Goal: Task Accomplishment & Management: Complete application form

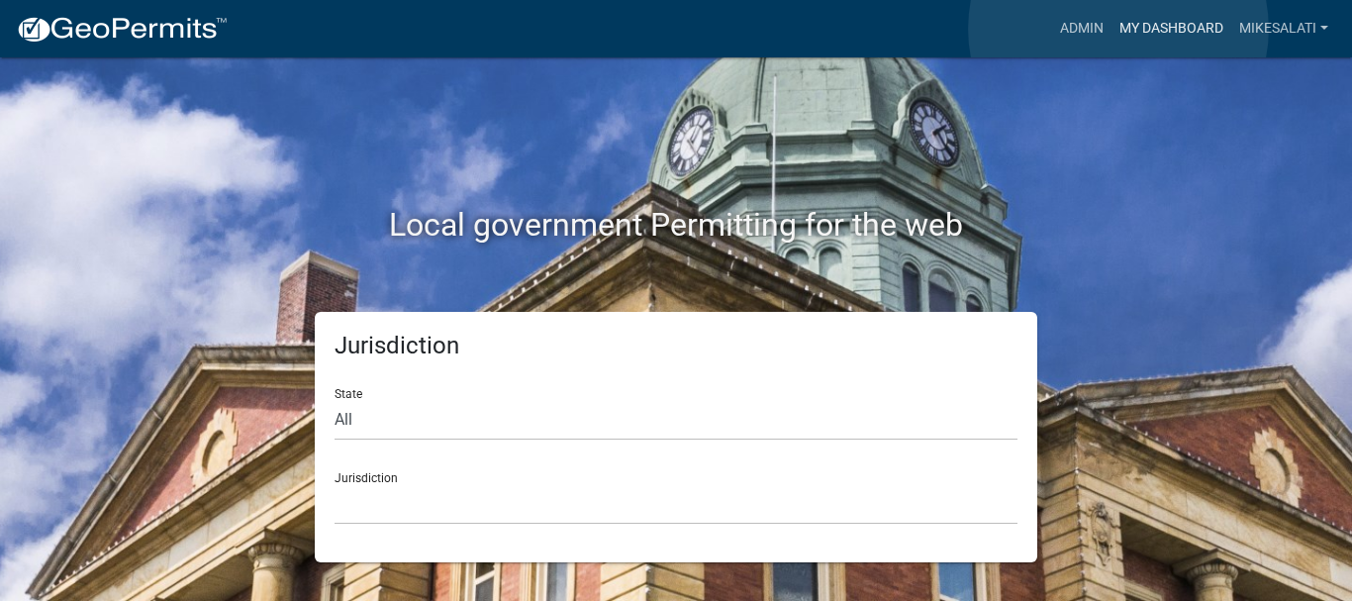
click at [1118, 29] on link "My Dashboard" at bounding box center [1171, 29] width 120 height 38
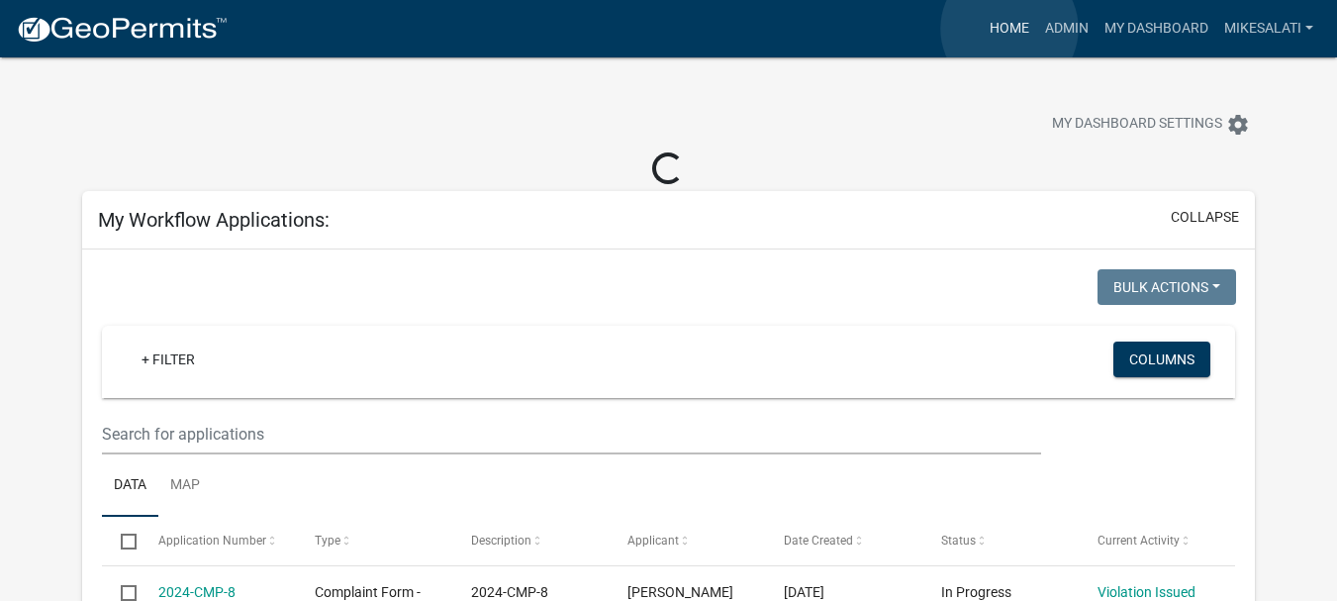
click at [1009, 29] on link "Home" at bounding box center [1009, 29] width 55 height 38
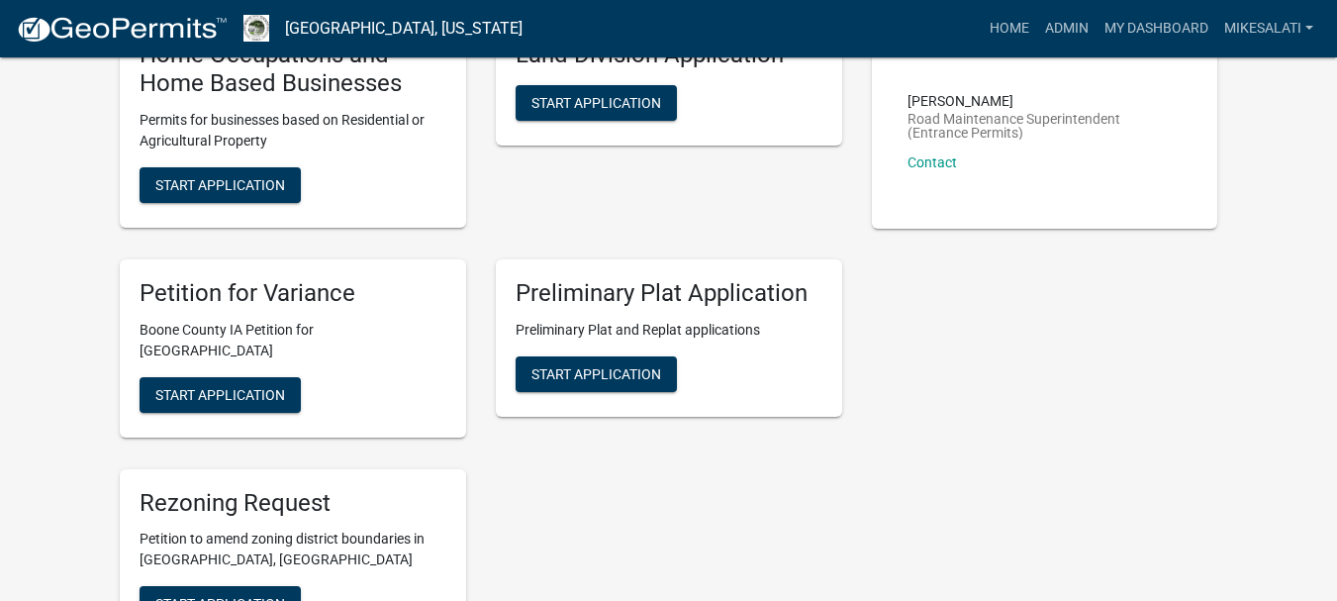
scroll to position [967, 0]
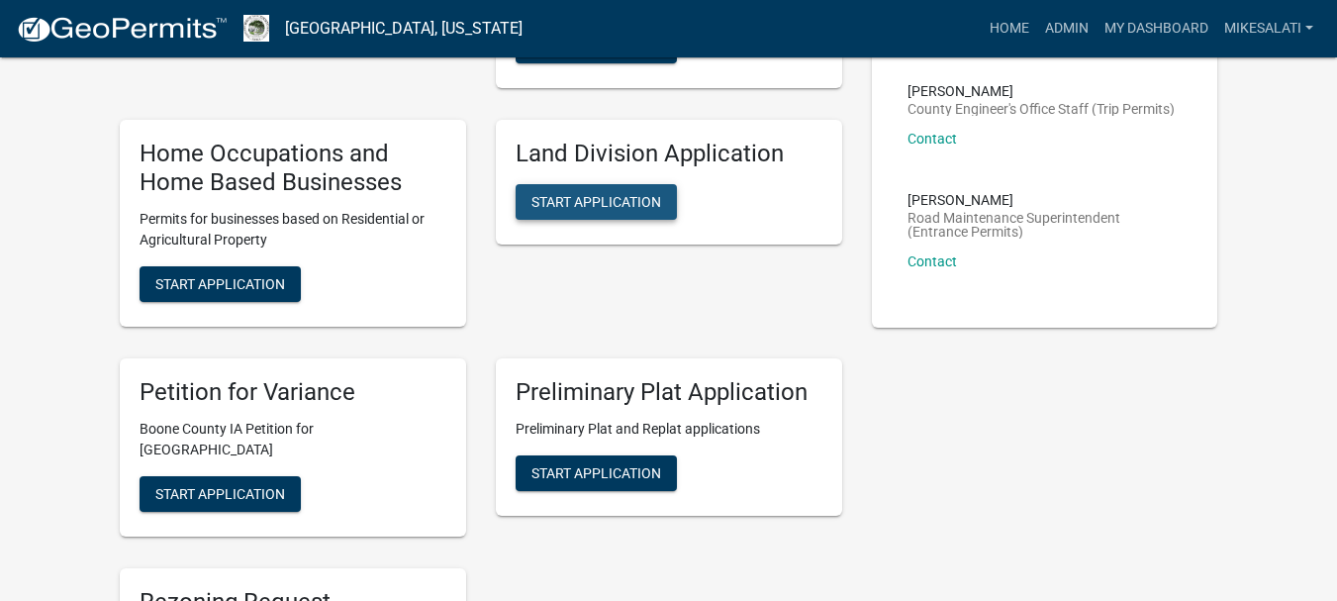
click at [620, 194] on span "Start Application" at bounding box center [596, 202] width 130 height 16
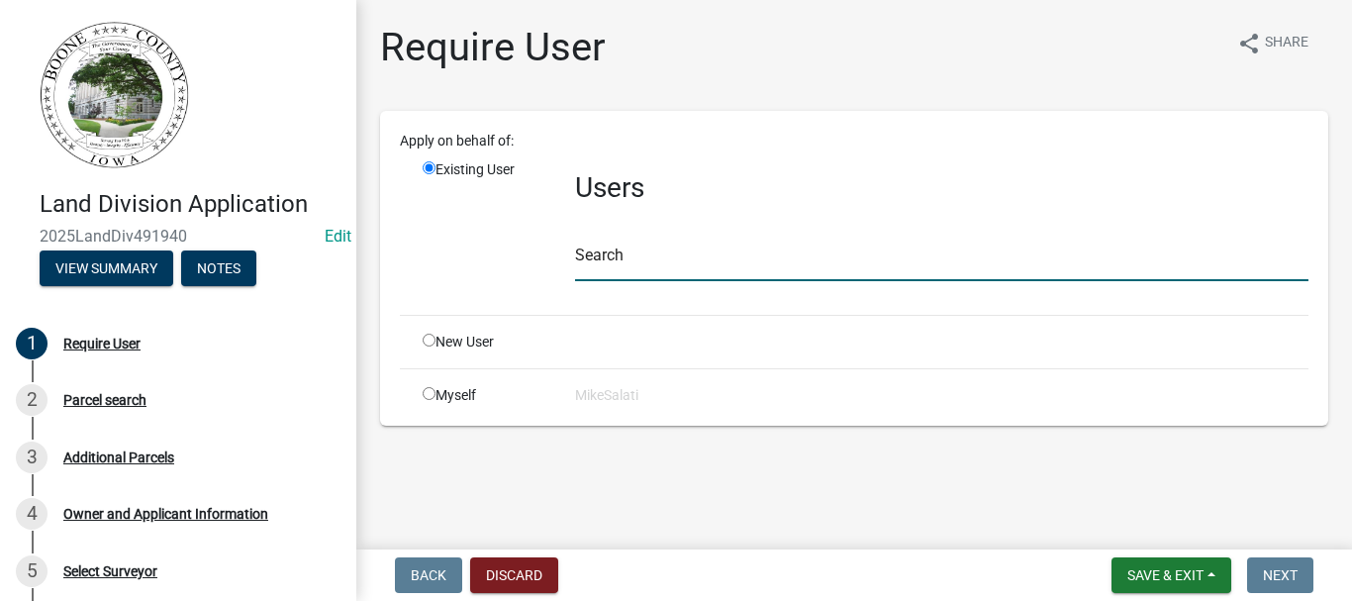
click at [606, 264] on input "text" at bounding box center [941, 260] width 733 height 41
type input "[PERSON_NAME]"
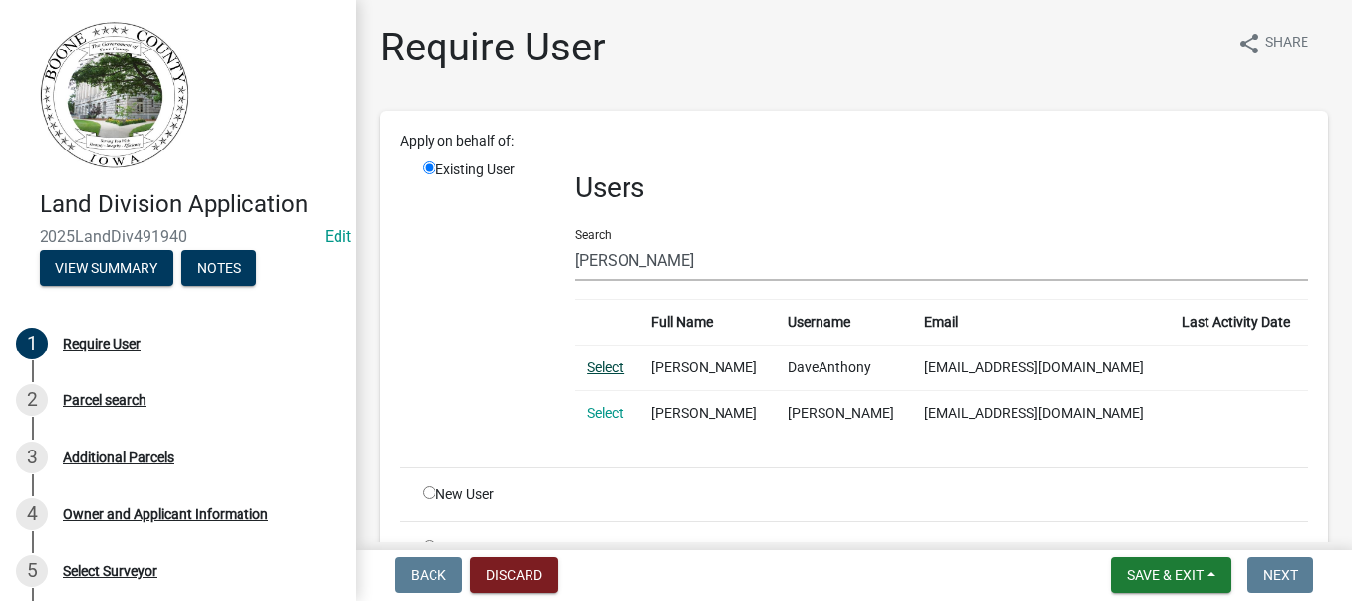
click at [607, 365] on link "Select" at bounding box center [605, 367] width 37 height 16
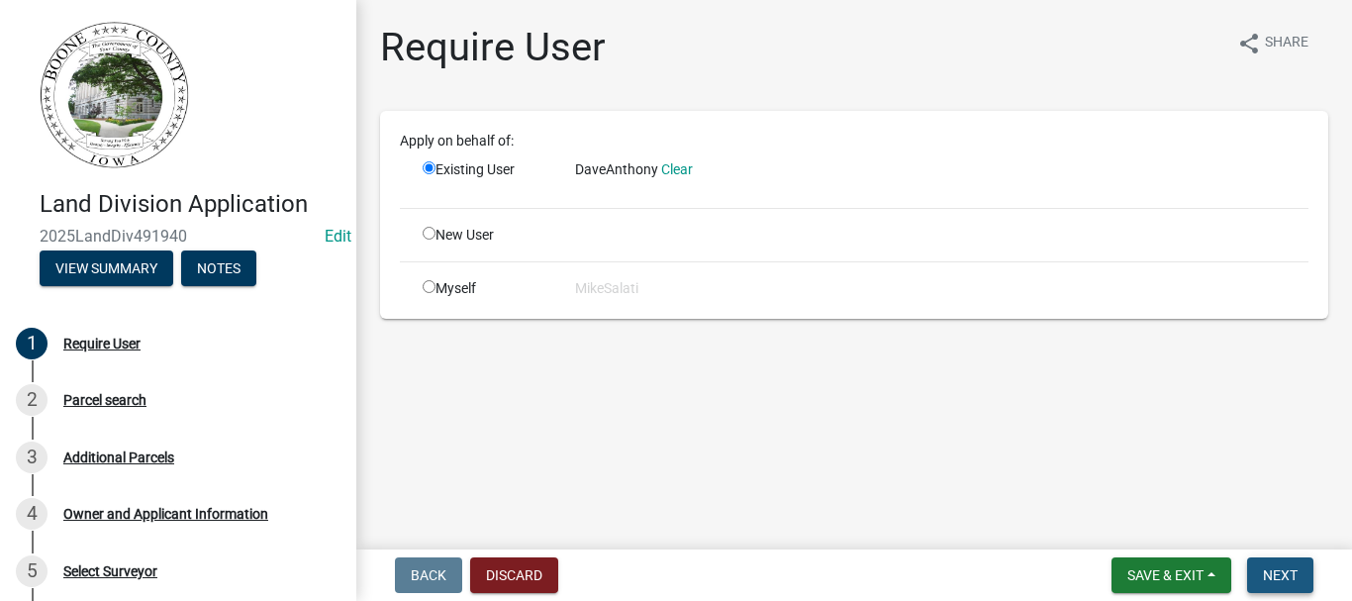
click at [1273, 575] on span "Next" at bounding box center [1280, 575] width 35 height 16
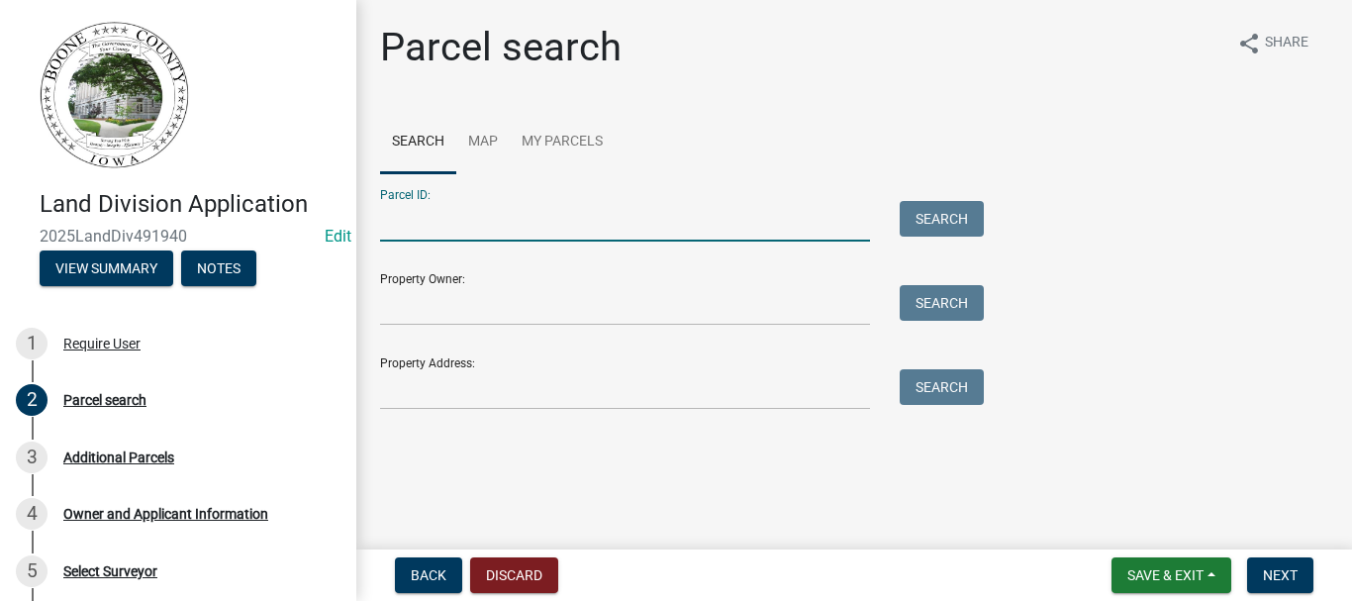
click at [545, 226] on input "Parcel ID:" at bounding box center [625, 221] width 490 height 41
type input "088326092300001"
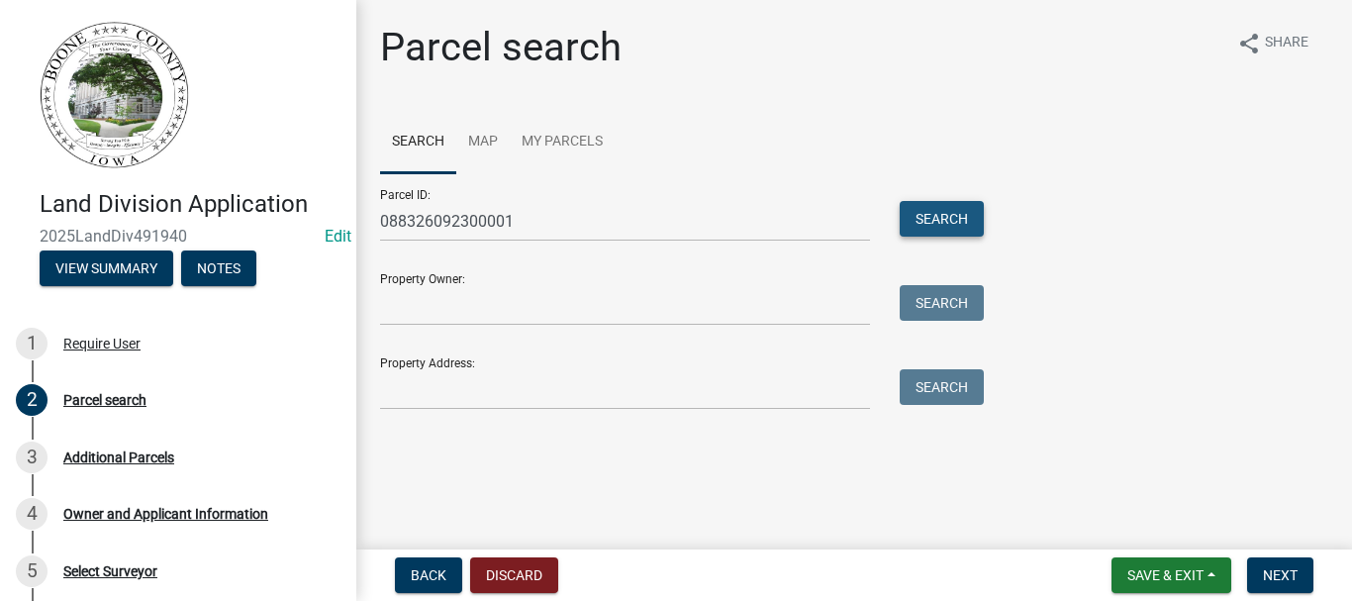
click at [943, 223] on button "Search" at bounding box center [942, 219] width 84 height 36
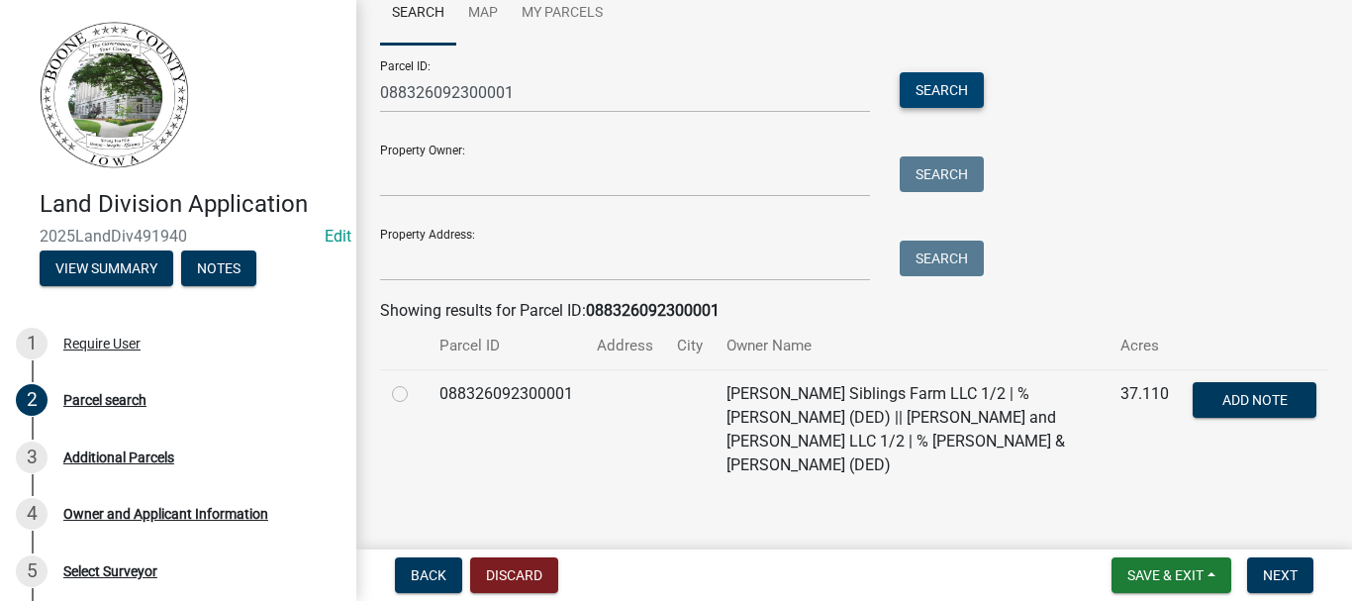
scroll to position [130, 0]
click at [416, 381] on label at bounding box center [416, 381] width 0 height 0
click at [416, 391] on input "radio" at bounding box center [422, 387] width 13 height 13
radio input "true"
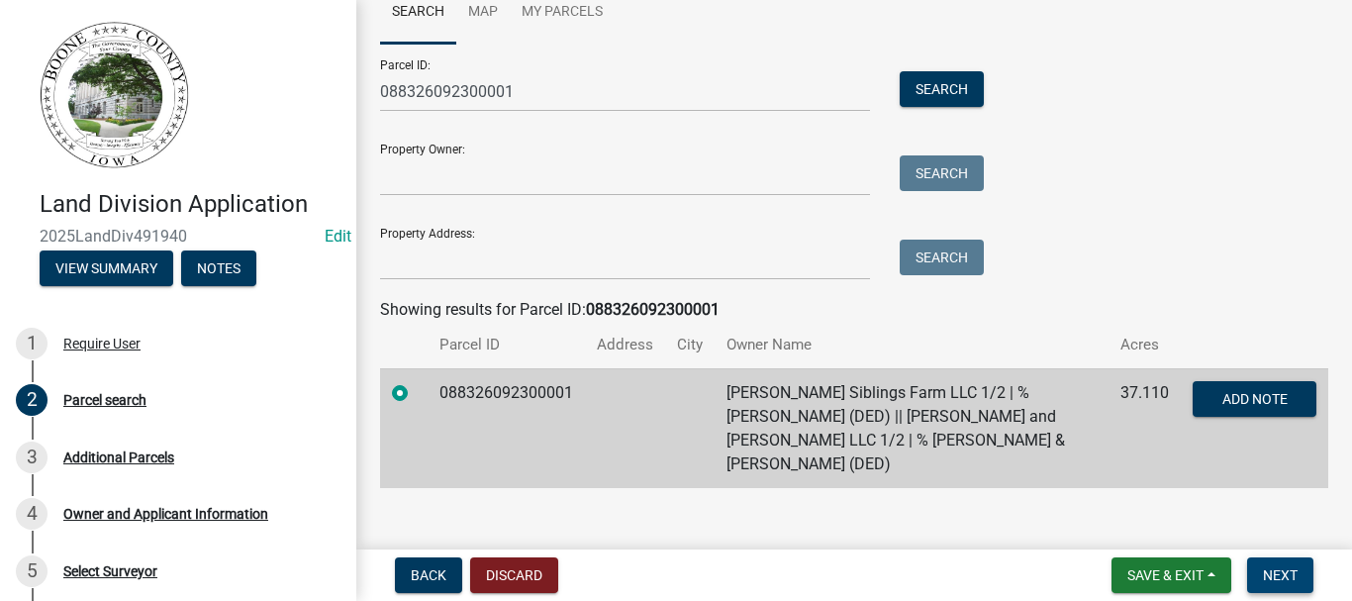
click at [1286, 570] on span "Next" at bounding box center [1280, 575] width 35 height 16
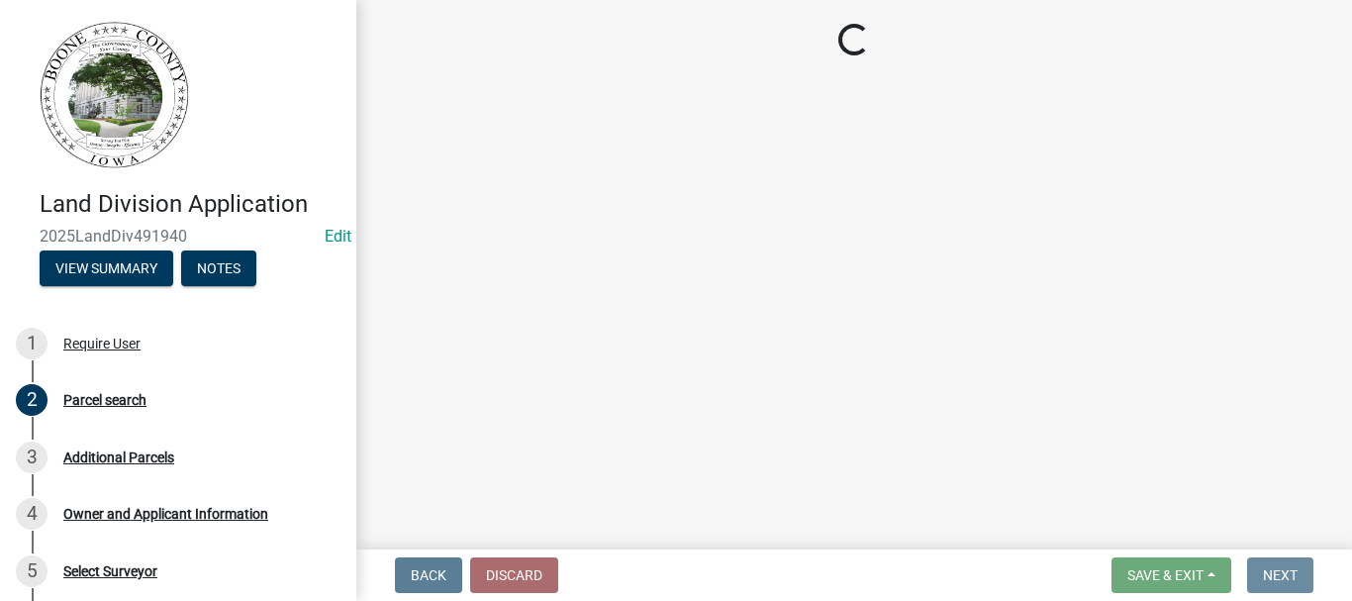
scroll to position [0, 0]
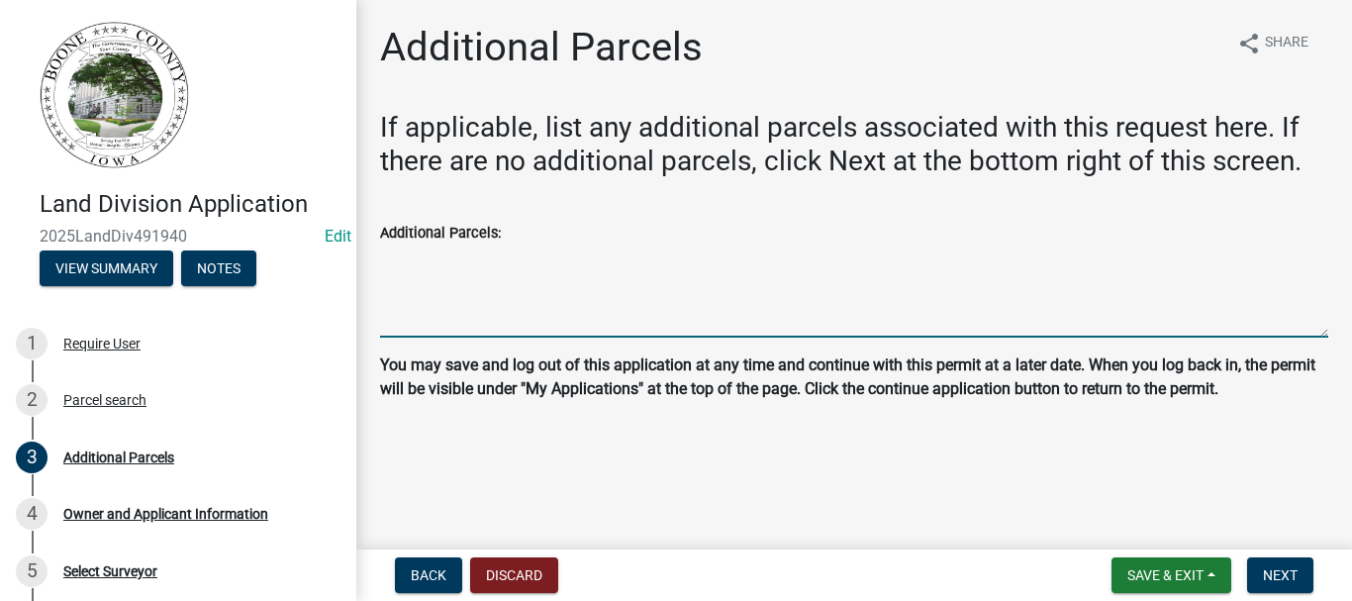
click at [616, 315] on textarea "Additional Parcels:" at bounding box center [854, 290] width 948 height 93
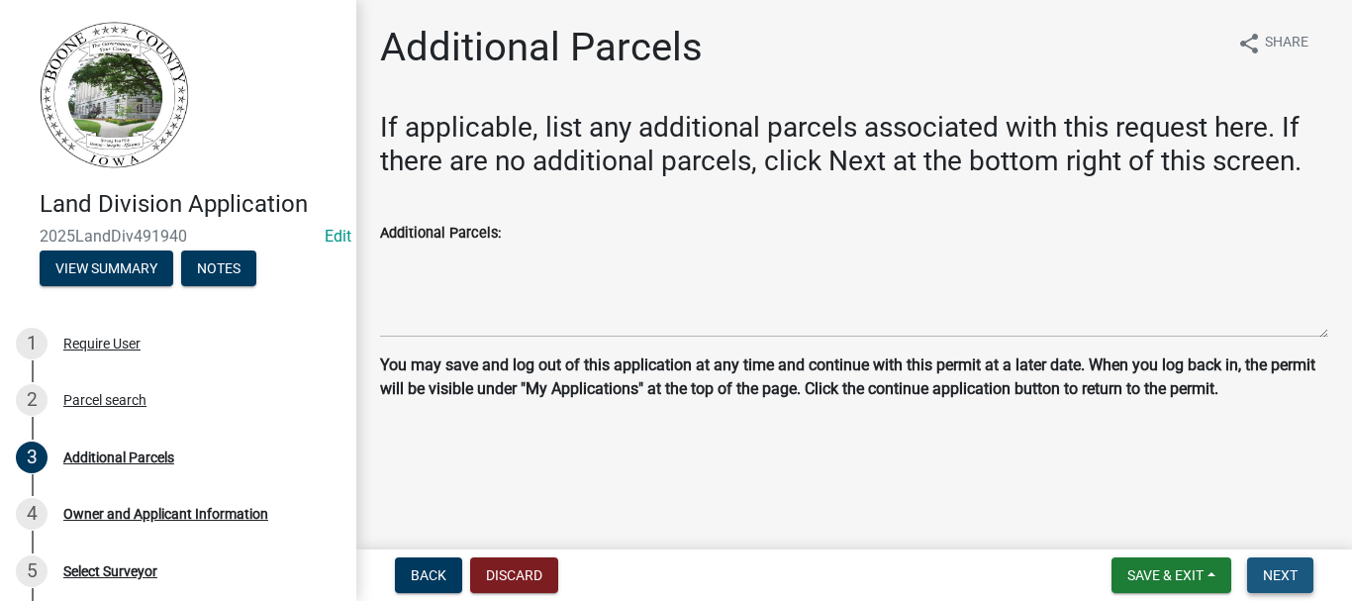
click at [1268, 571] on span "Next" at bounding box center [1280, 575] width 35 height 16
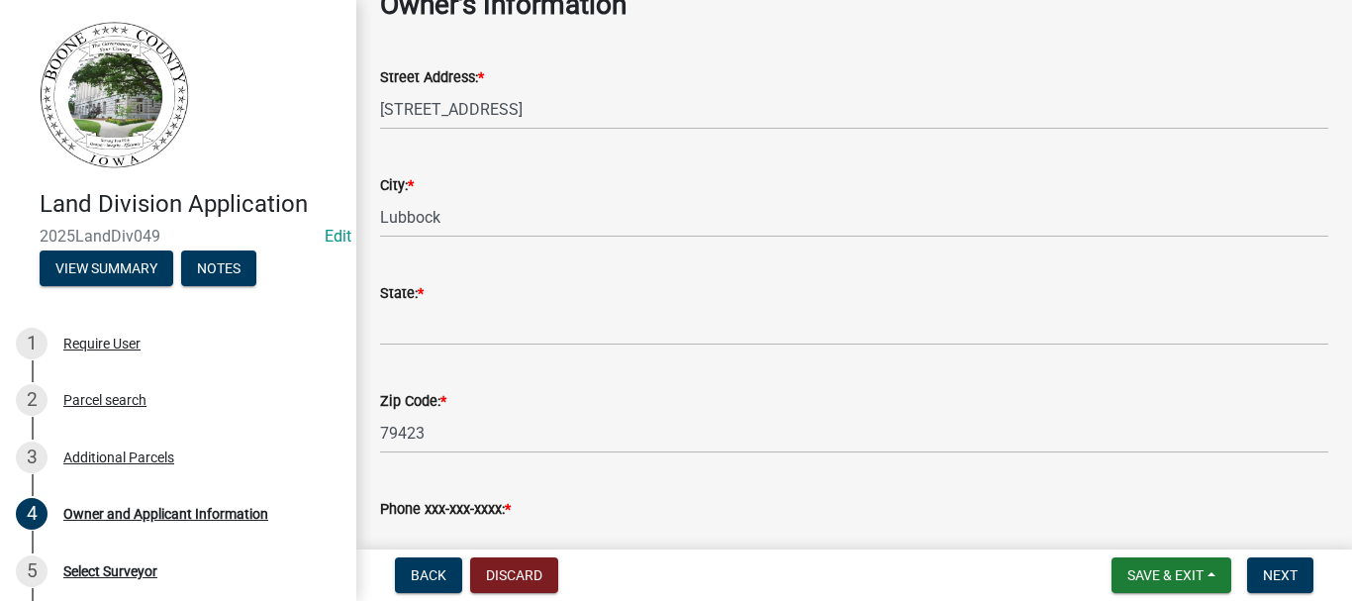
scroll to position [198, 0]
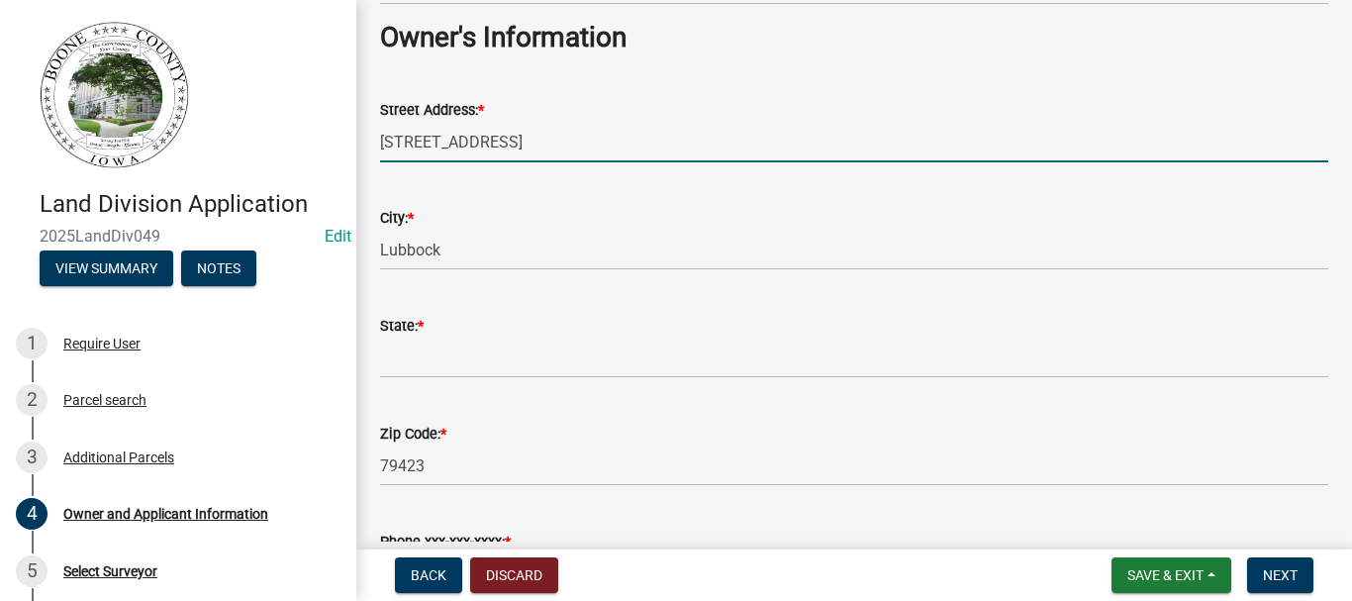
drag, startPoint x: 530, startPoint y: 137, endPoint x: 216, endPoint y: 100, distance: 316.8
click at [218, 100] on div "Land Division Application 2025LandDiv049 Edit View Summary Notes 1 Require User…" at bounding box center [676, 300] width 1352 height 601
type input "A"
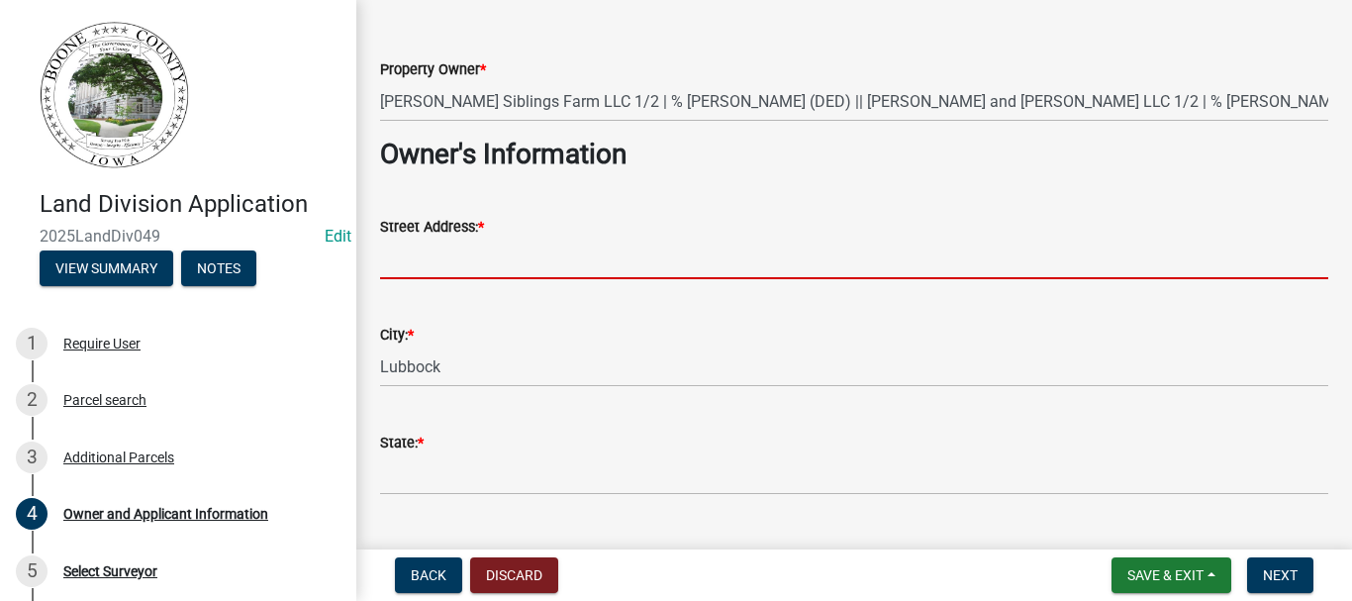
scroll to position [0, 0]
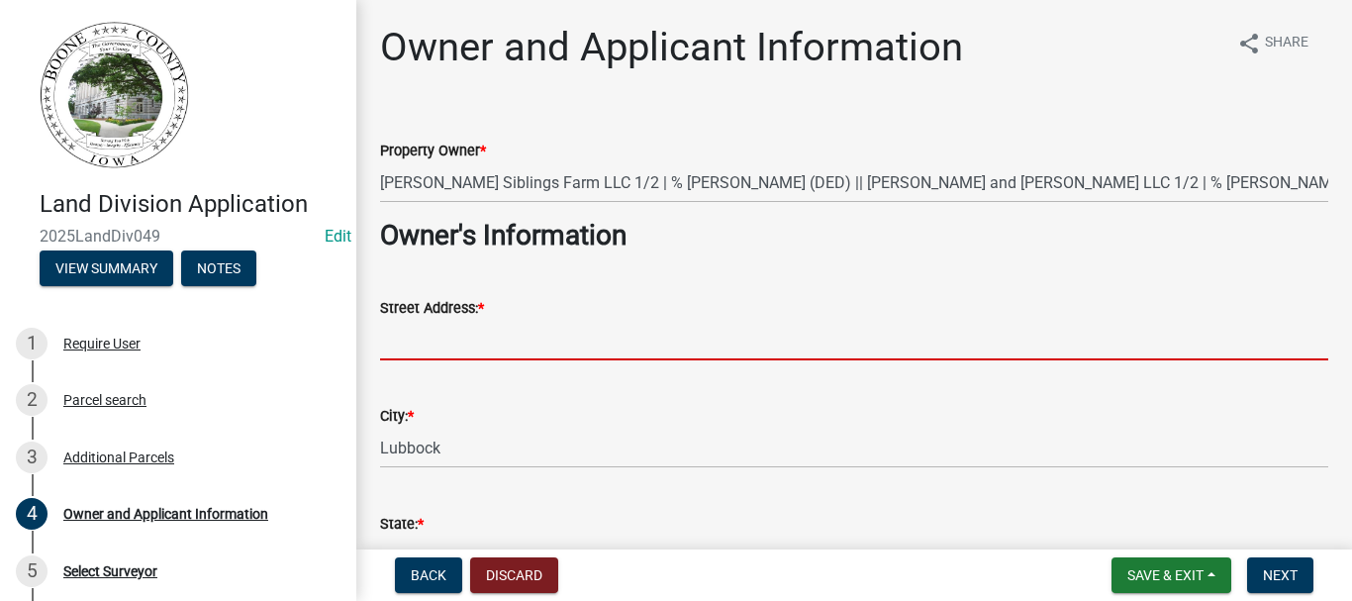
click at [464, 339] on input "Street Address: *" at bounding box center [854, 340] width 948 height 41
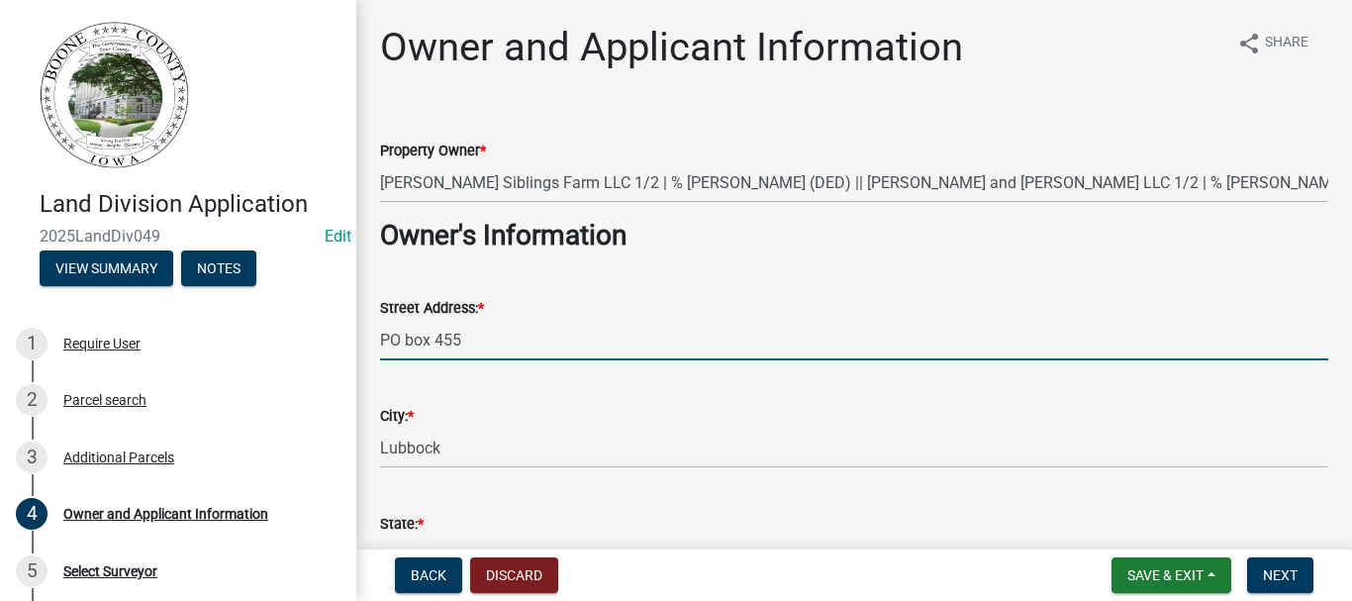
type input "PO box 455"
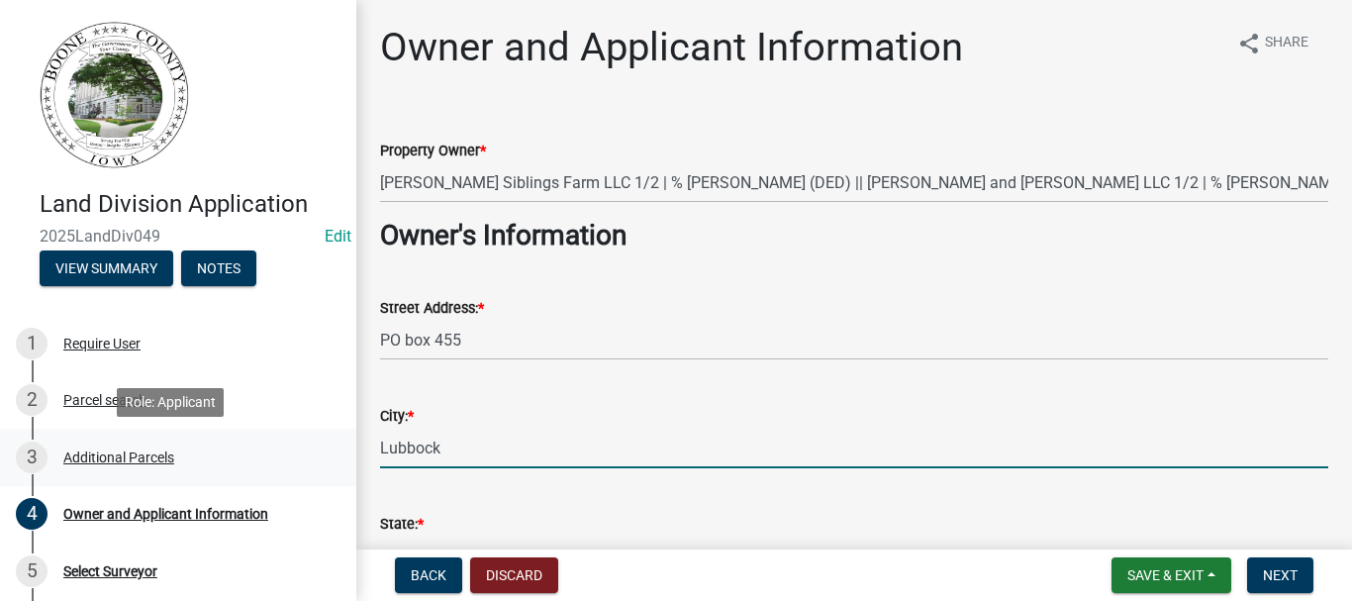
drag, startPoint x: 501, startPoint y: 456, endPoint x: 290, endPoint y: 437, distance: 211.6
click at [287, 440] on div "Land Division Application 2025LandDiv049 Edit View Summary Notes 1 Require User…" at bounding box center [676, 300] width 1352 height 601
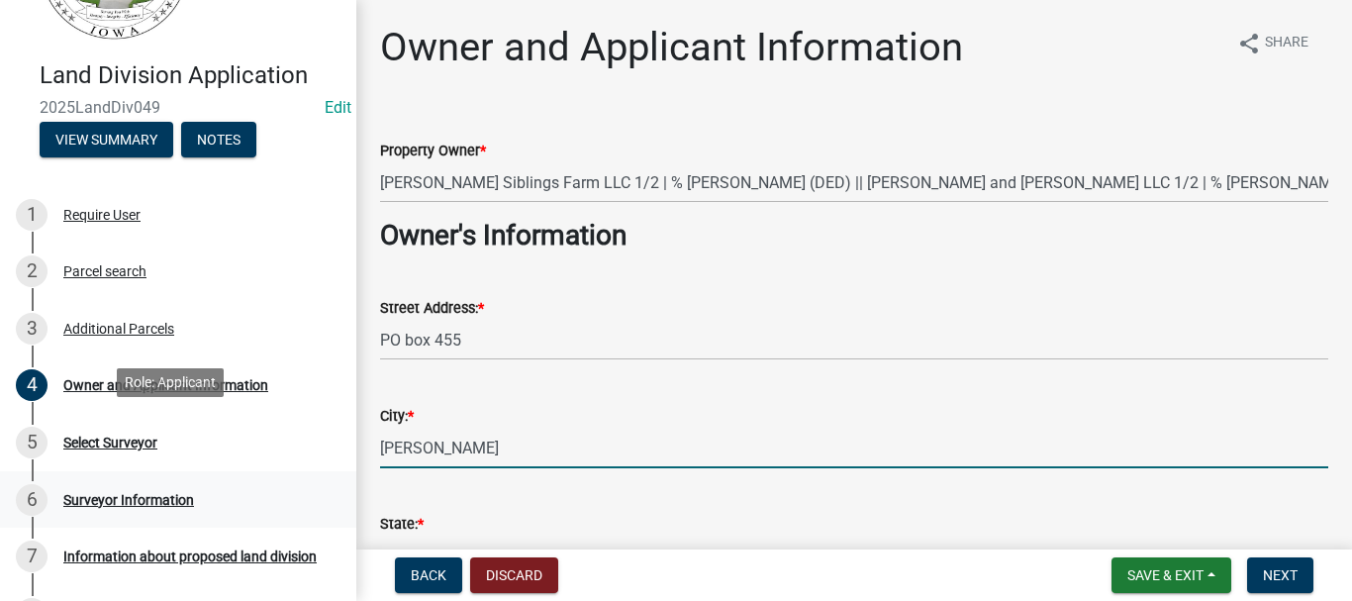
scroll to position [198, 0]
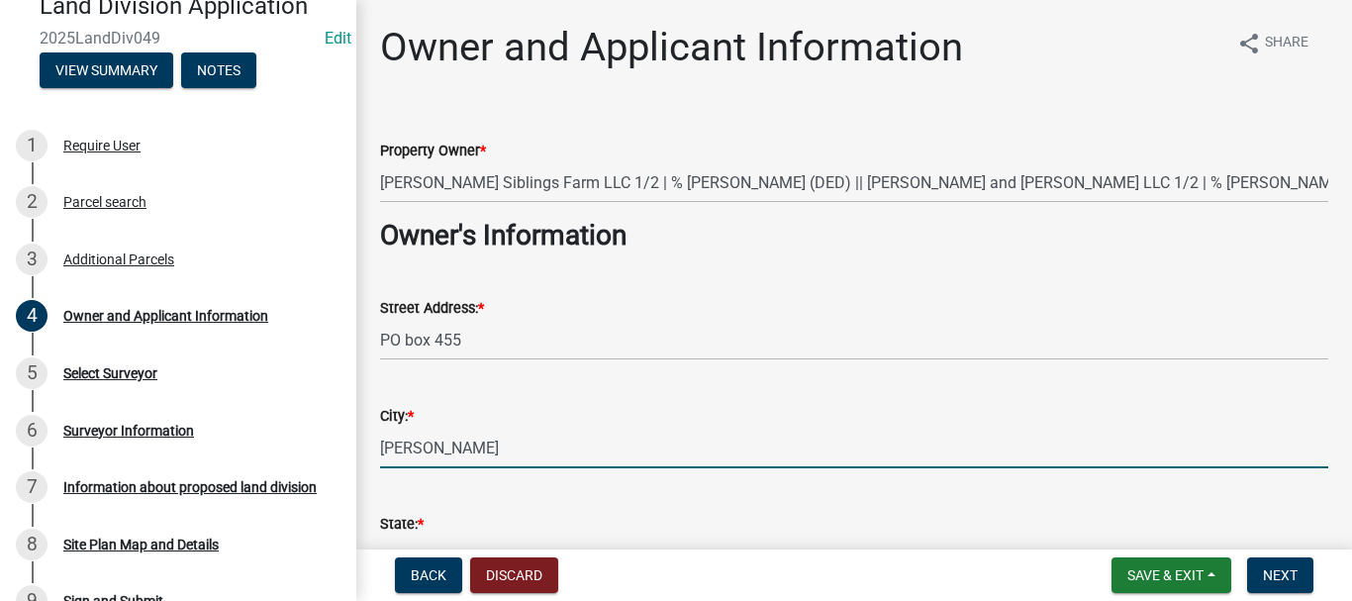
type input "[PERSON_NAME]"
click at [541, 545] on div "Land Division Application 2025LandDiv049 Edit View Summary Notes 1 Require User…" at bounding box center [676, 300] width 1352 height 601
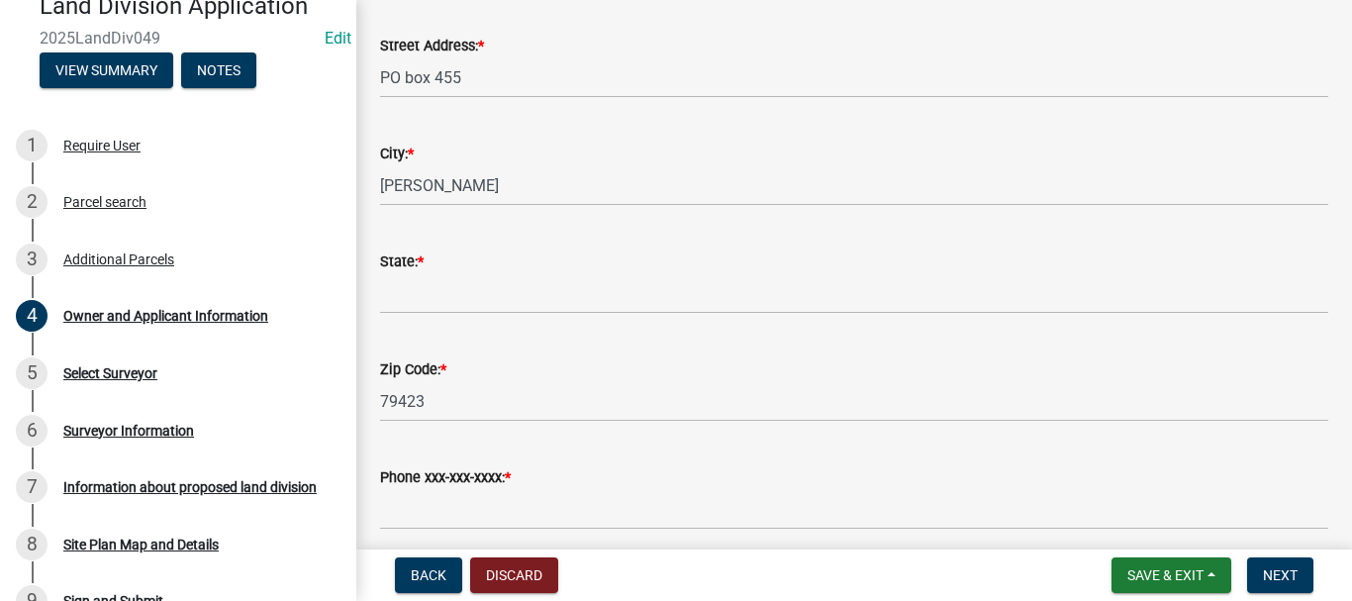
scroll to position [396, 0]
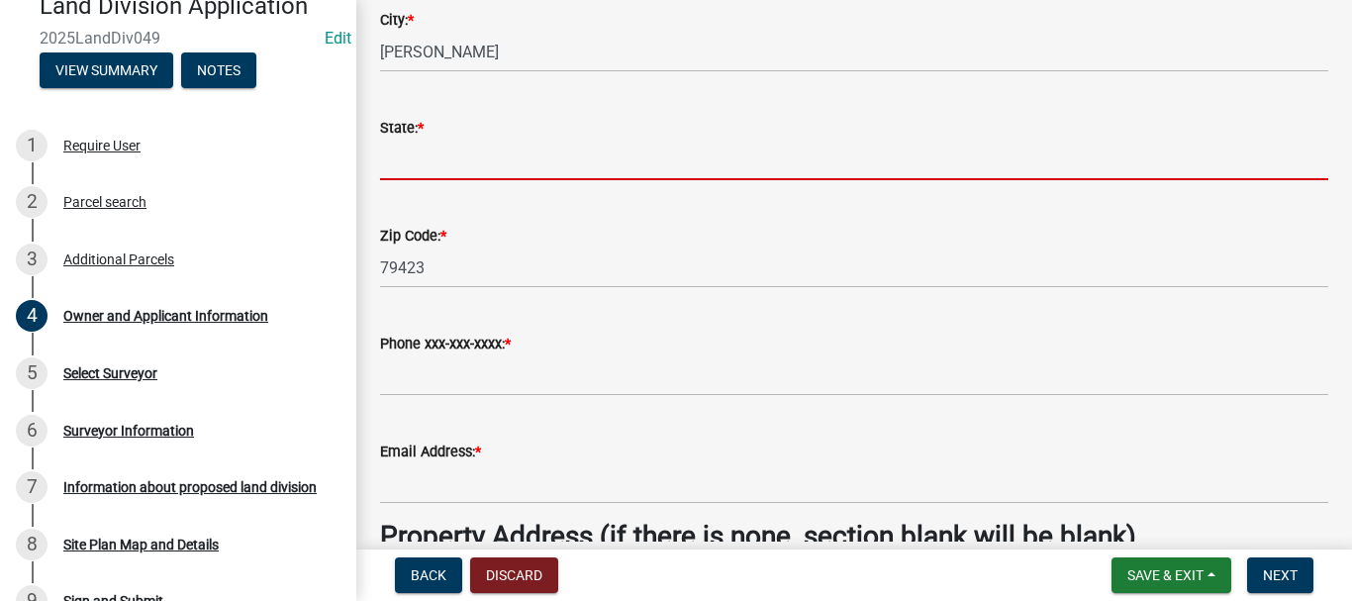
click at [410, 161] on input "State: *" at bounding box center [854, 160] width 948 height 41
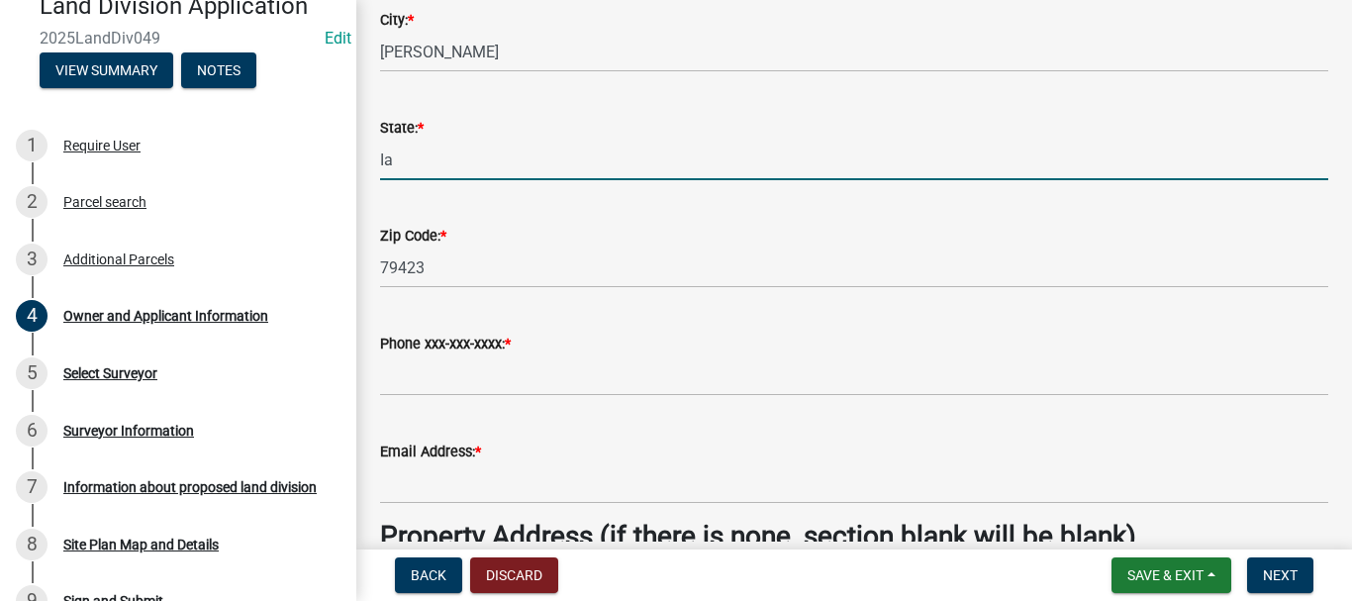
type input "Ia"
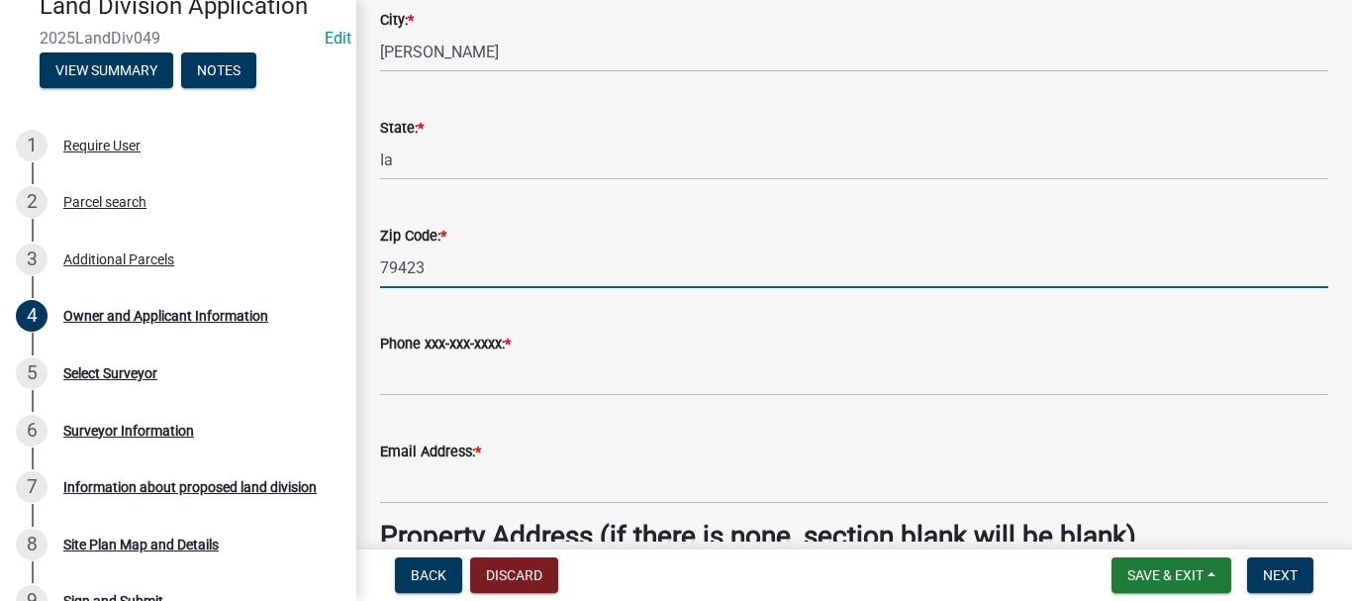
click at [442, 269] on input "79423" at bounding box center [854, 267] width 948 height 41
drag, startPoint x: 443, startPoint y: 268, endPoint x: 340, endPoint y: 265, distance: 103.0
click at [340, 265] on div "Land Division Application 2025LandDiv049 Edit View Summary Notes 1 Require User…" at bounding box center [676, 300] width 1352 height 601
type input "50212"
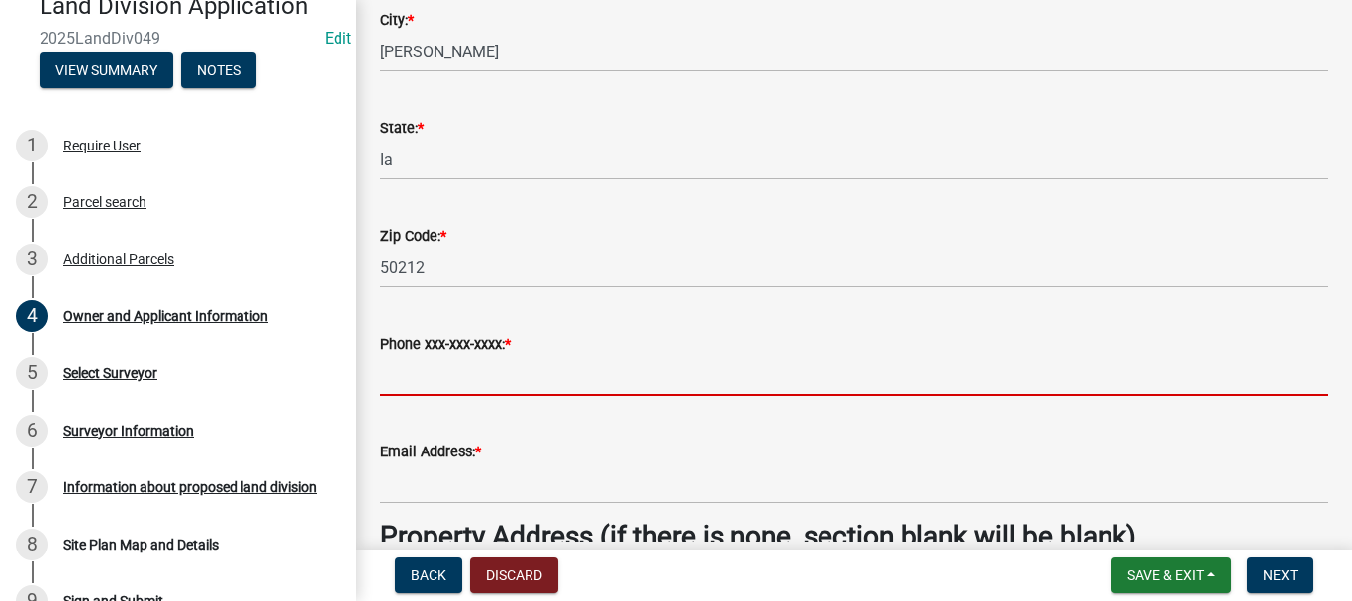
click at [478, 390] on input "Phone xxx-xxx-xxxx: *" at bounding box center [854, 375] width 948 height 41
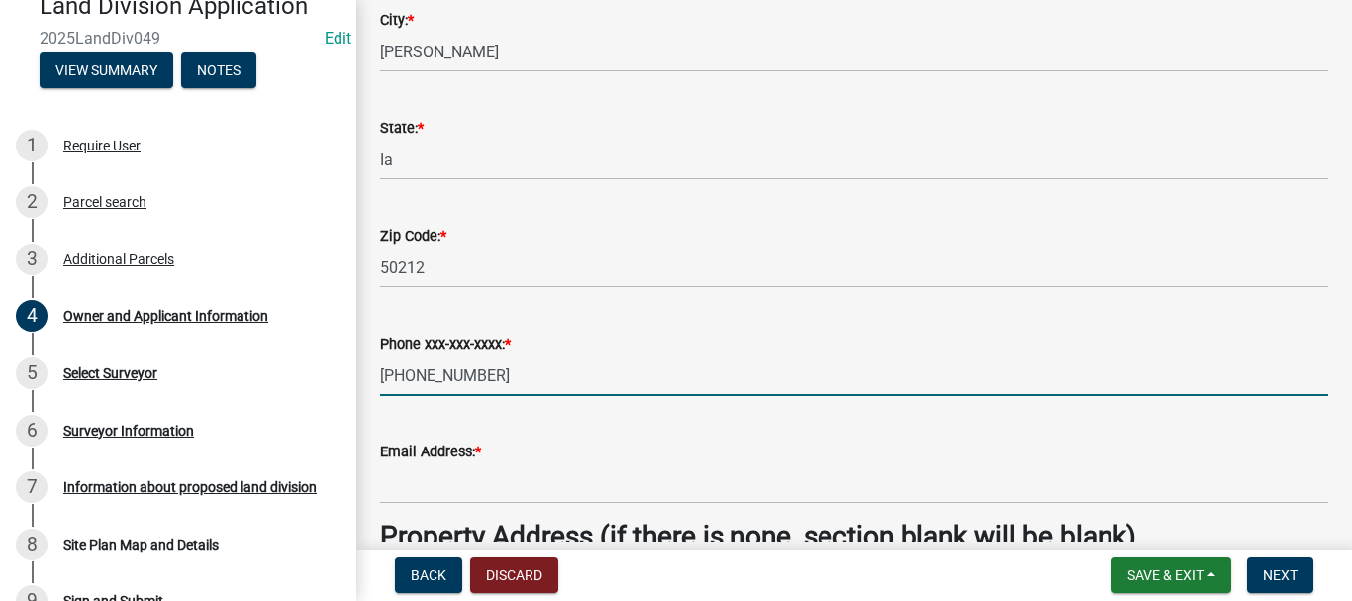
type input "[PHONE_NUMBER]"
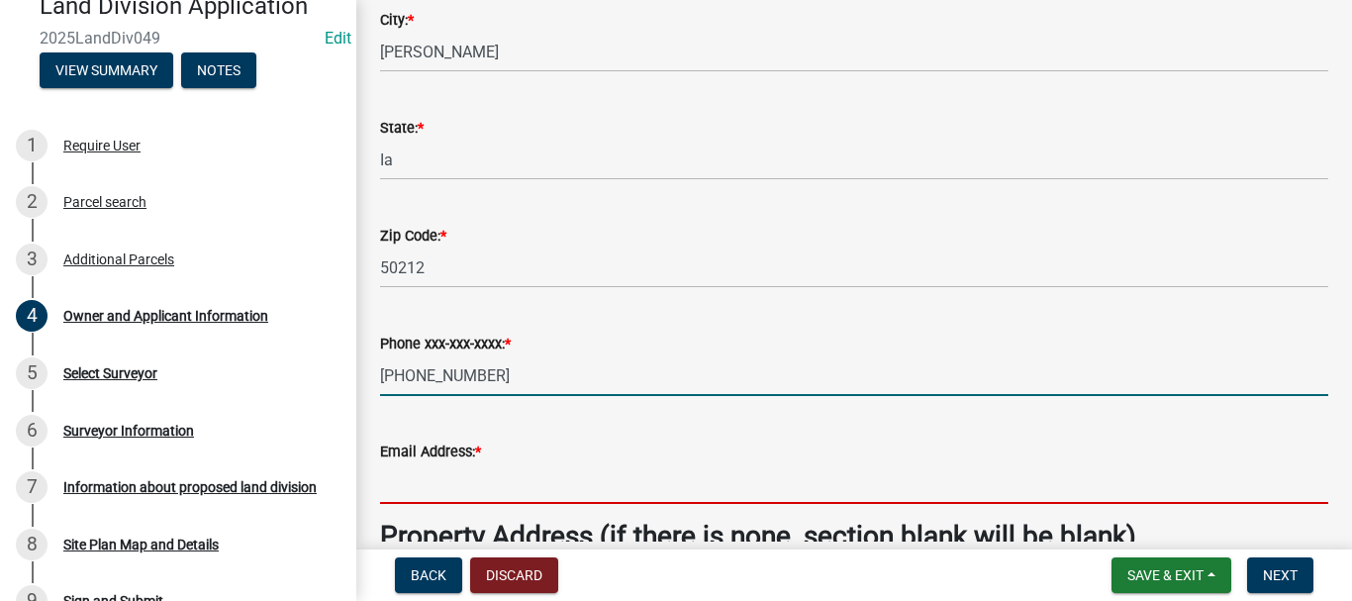
click at [472, 488] on input "Email Address: *" at bounding box center [854, 483] width 948 height 41
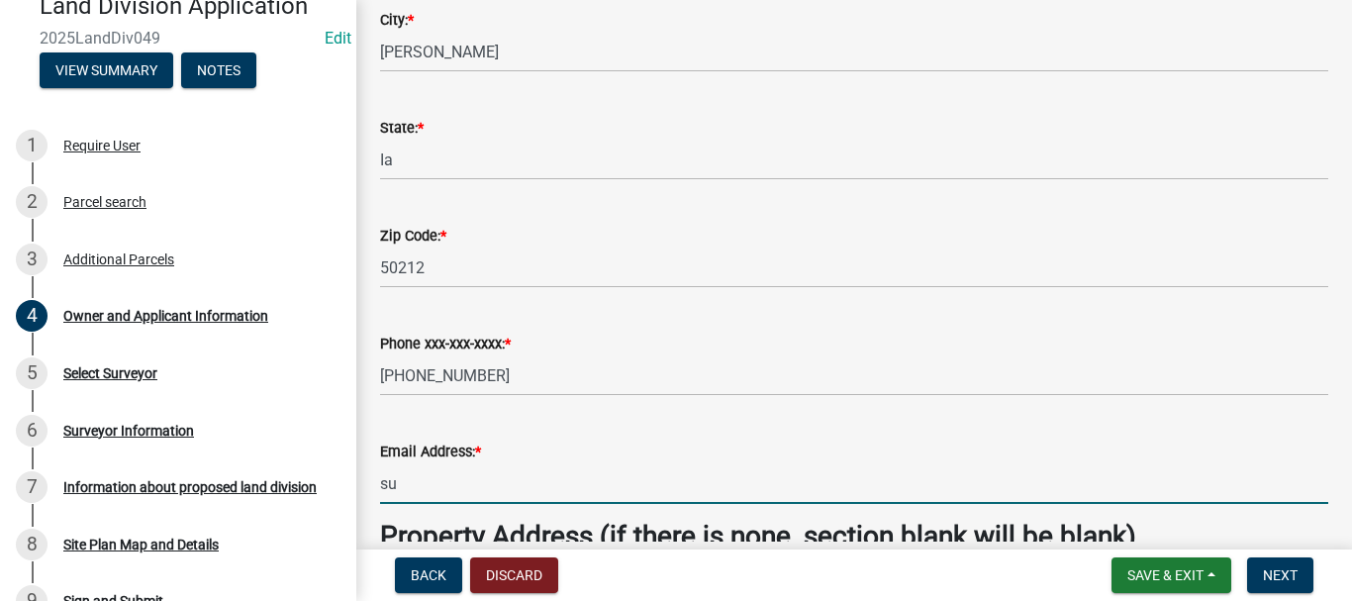
type input "[EMAIL_ADDRESS][DOMAIN_NAME]"
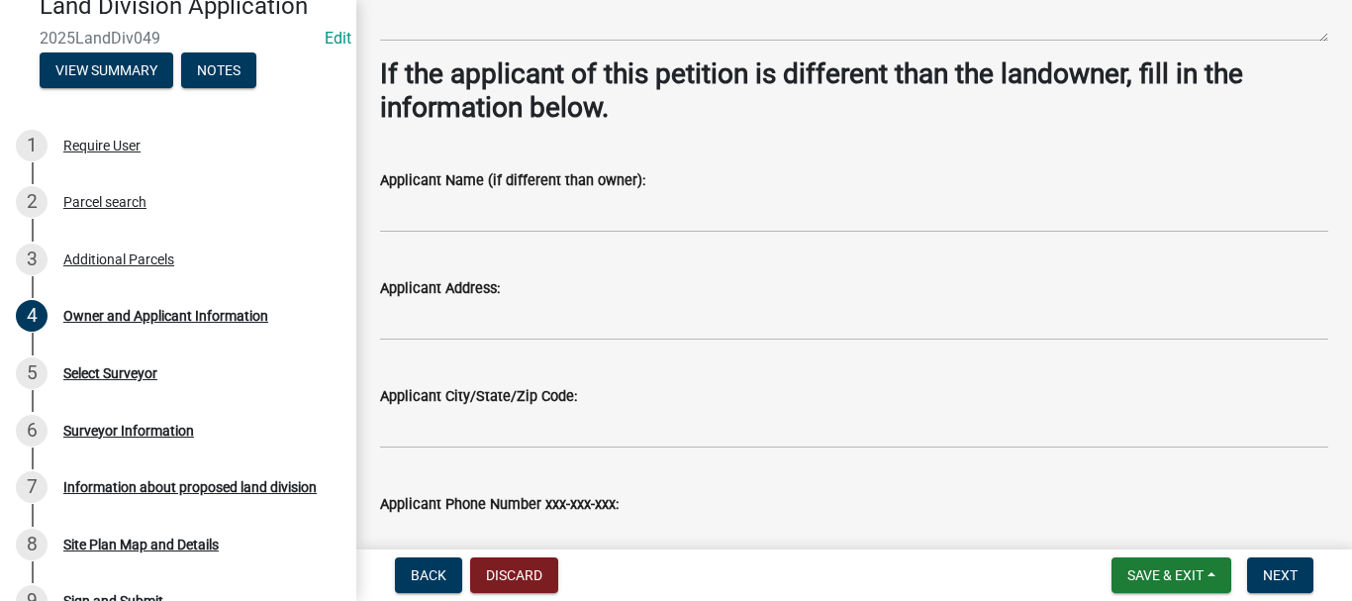
scroll to position [1484, 0]
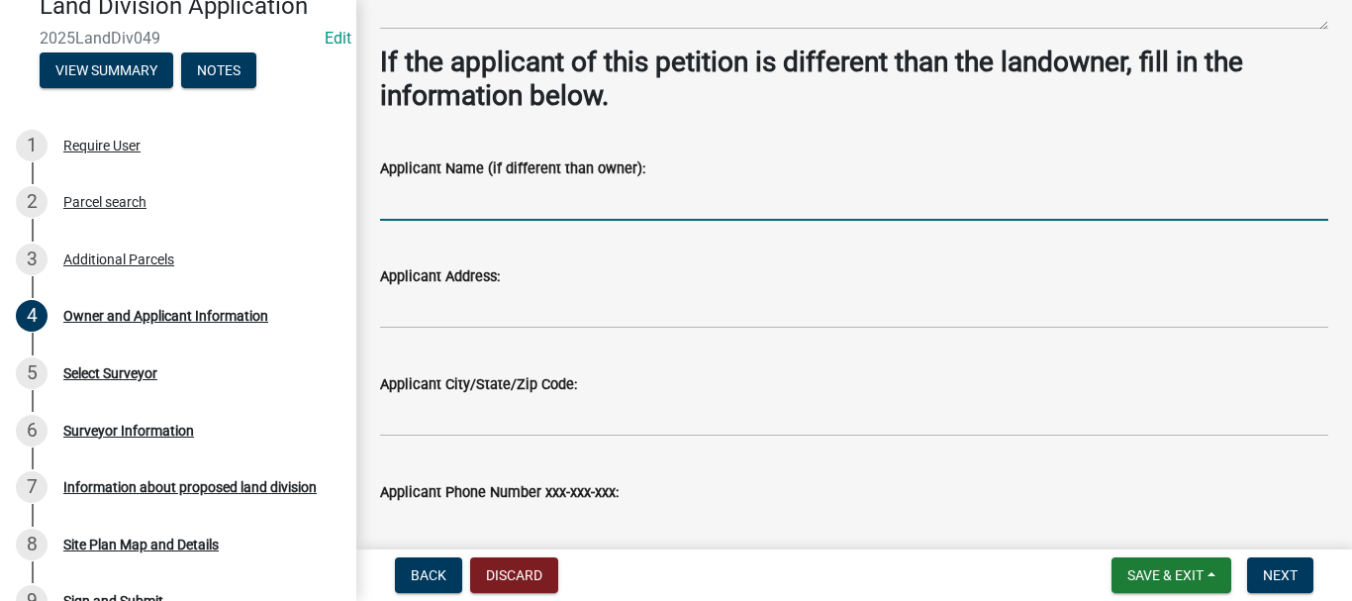
click at [495, 209] on input "Applicant Name (if different than owner):" at bounding box center [854, 200] width 948 height 41
click at [509, 198] on input "[PERSON_NAME]" at bounding box center [854, 200] width 948 height 41
type input "[PERSON_NAME]"
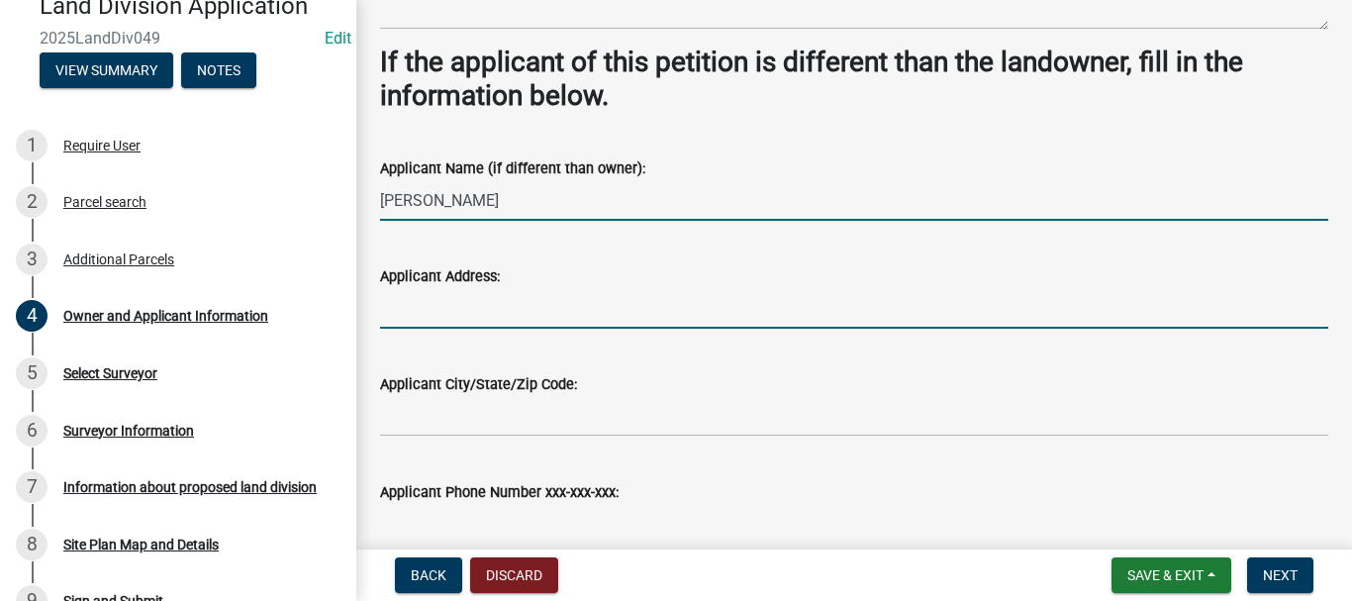
click at [426, 312] on input "Applicant Address:" at bounding box center [854, 308] width 948 height 41
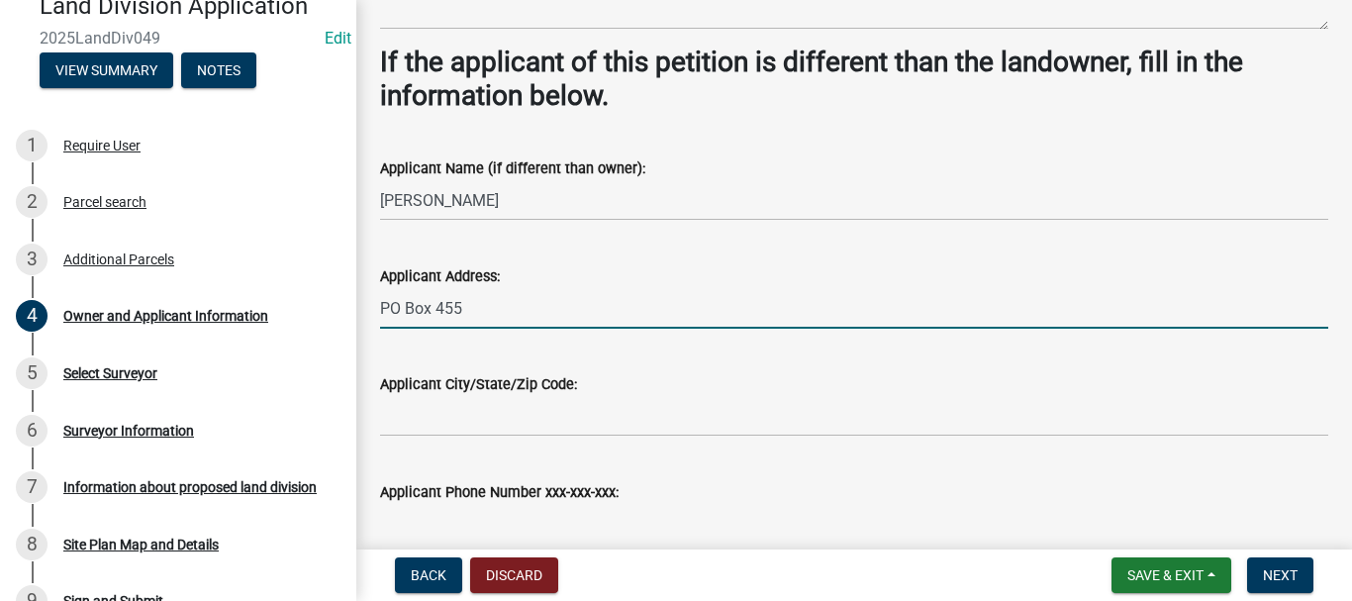
type input "PO Box 455"
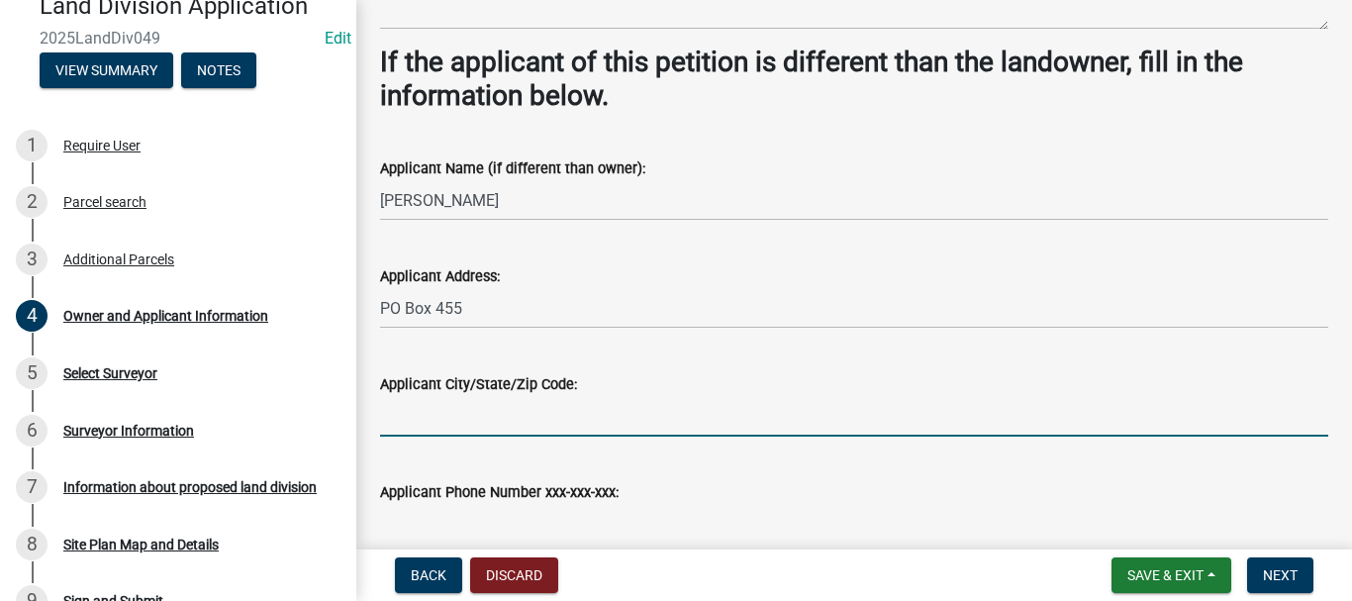
click at [467, 417] on input "Applicant City/State/Zip Code:" at bounding box center [854, 416] width 948 height 41
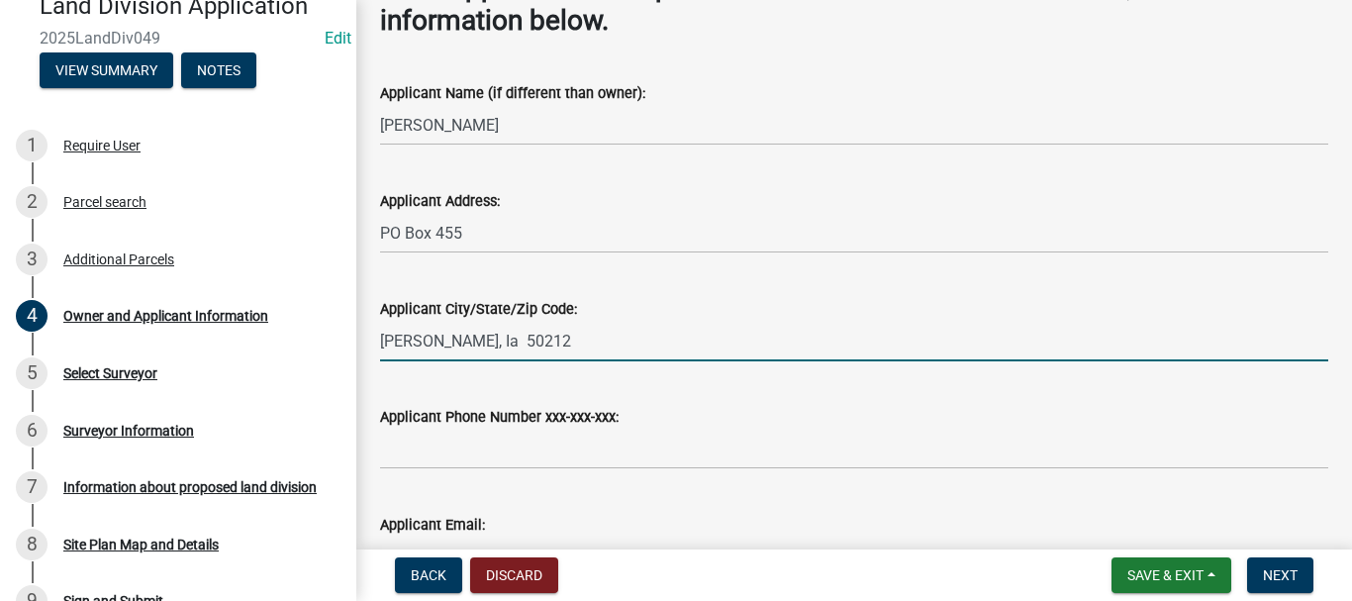
scroll to position [1781, 0]
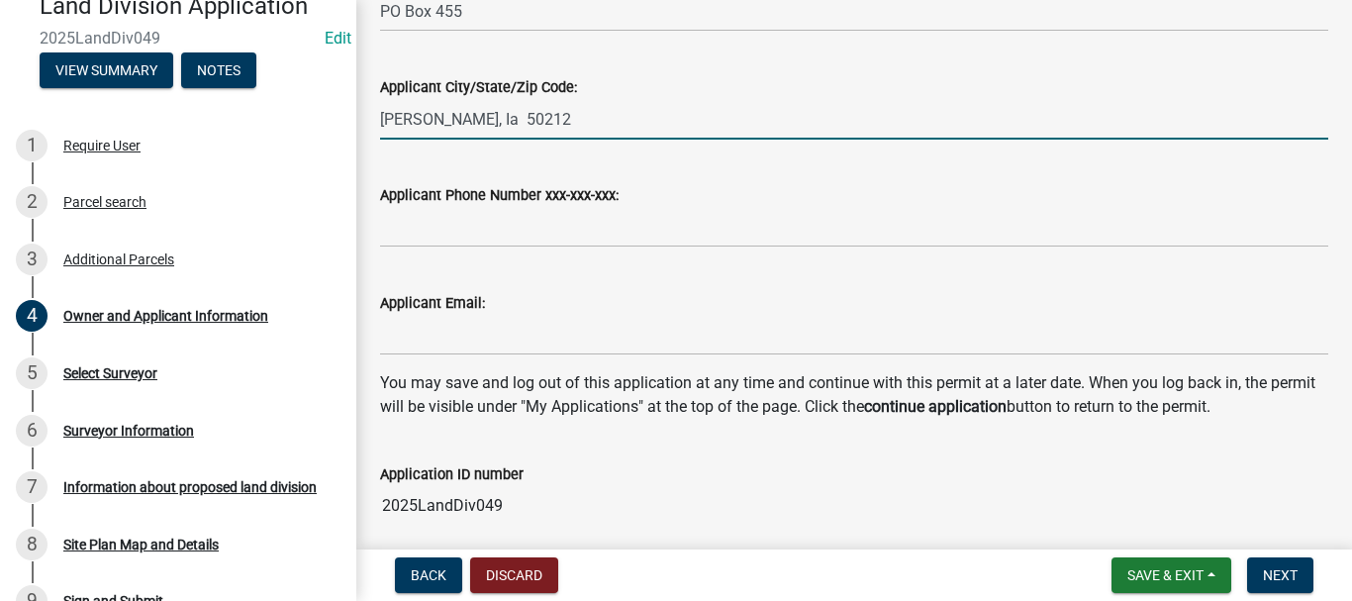
type input "[PERSON_NAME], Ia 50212"
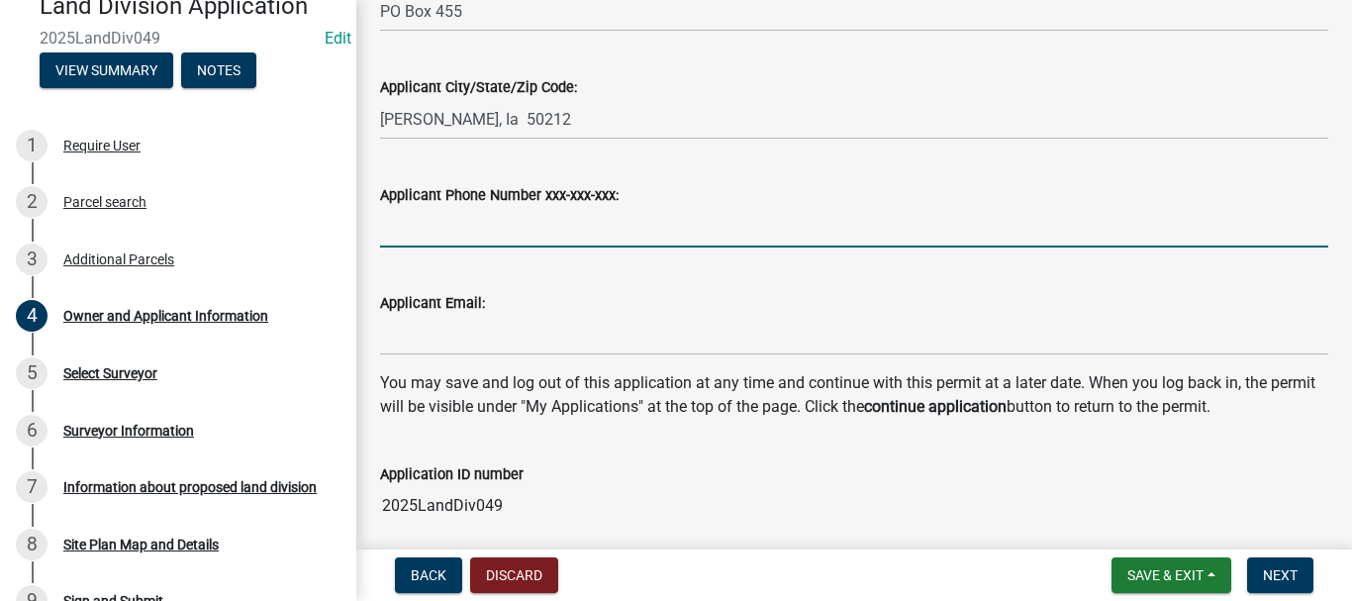
click at [397, 228] on input "Applicant Phone Number xxx-xxx-xxx:" at bounding box center [854, 227] width 948 height 41
type input "[PHONE_NUMBER]"
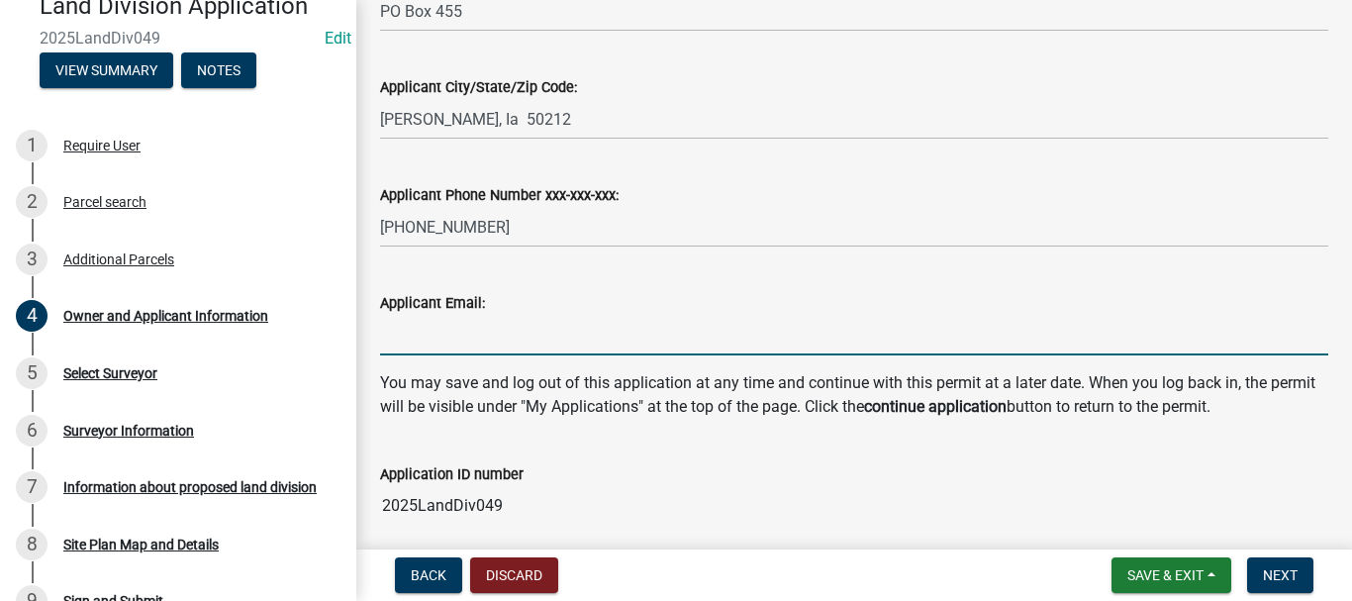
click at [446, 323] on input "Applicant Email:" at bounding box center [854, 335] width 948 height 41
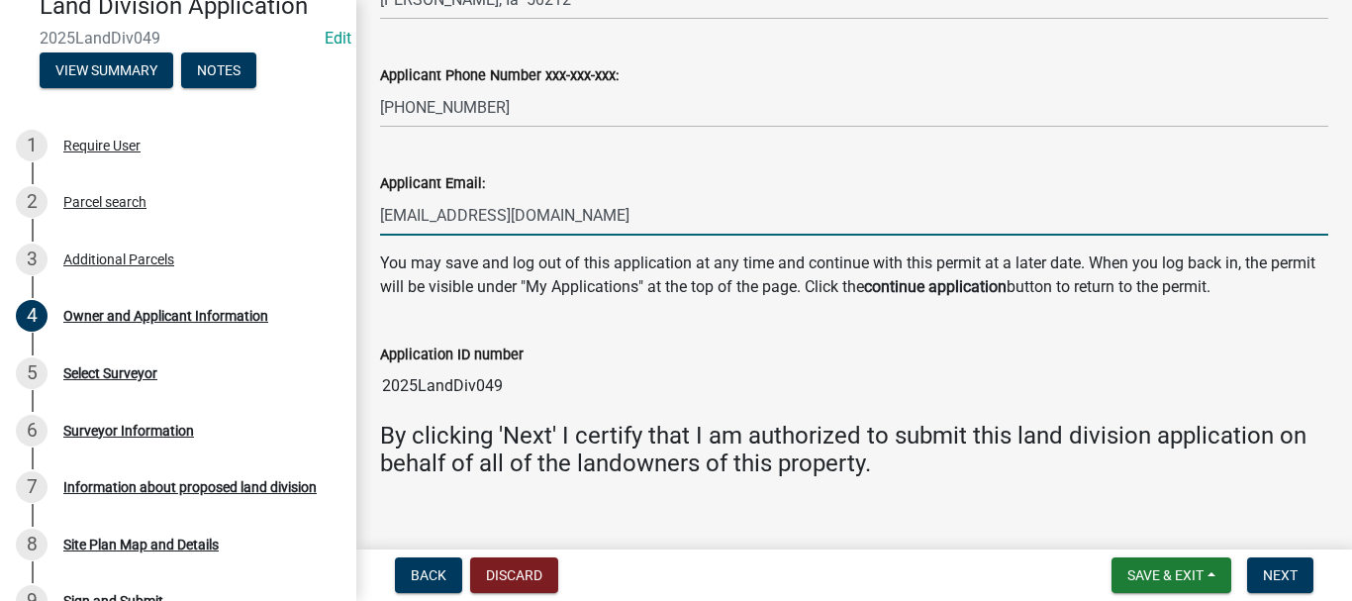
scroll to position [1931, 0]
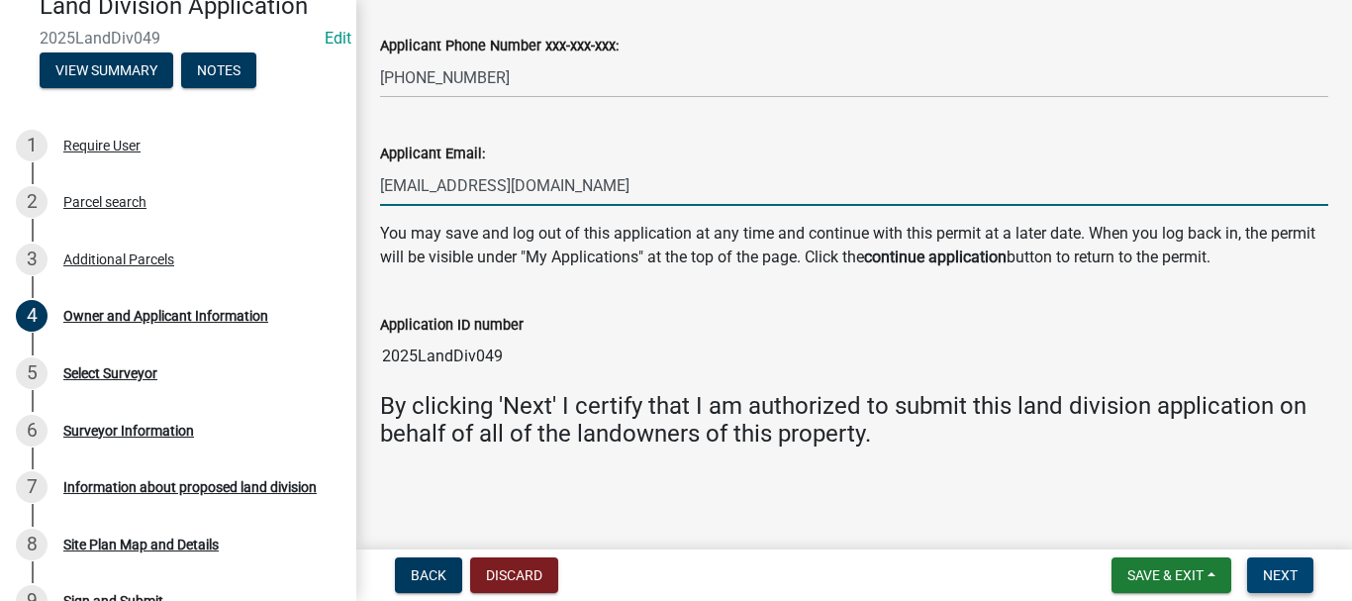
type input "[EMAIL_ADDRESS][DOMAIN_NAME]"
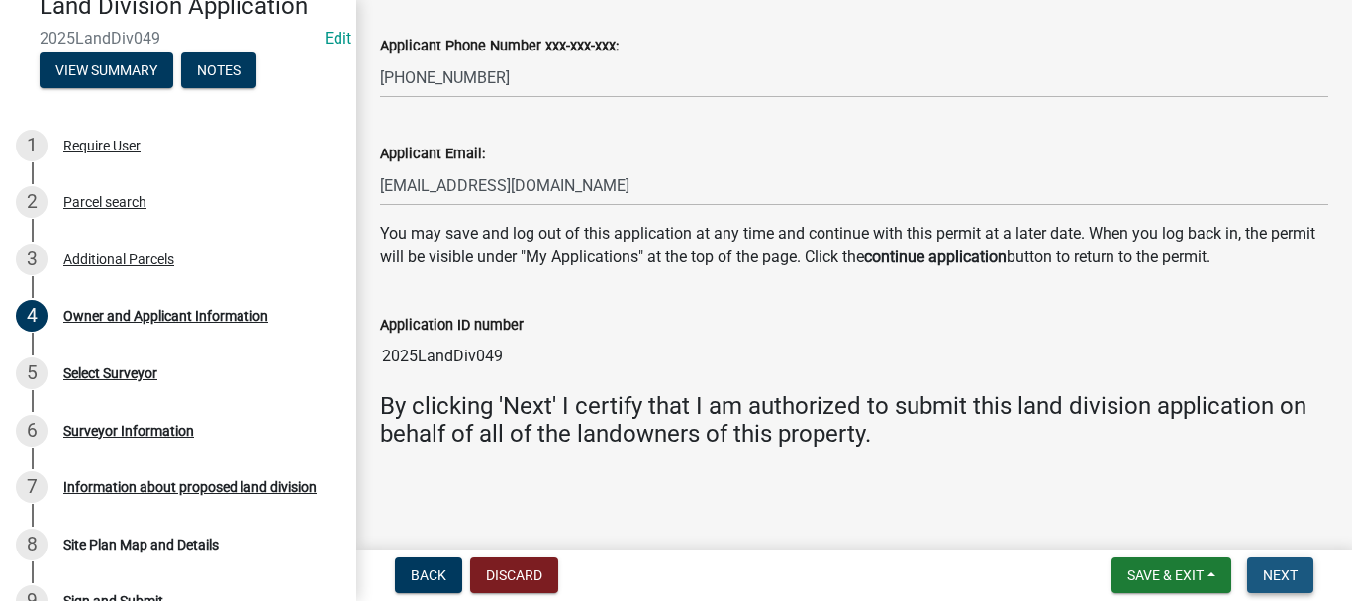
click at [1273, 573] on span "Next" at bounding box center [1280, 575] width 35 height 16
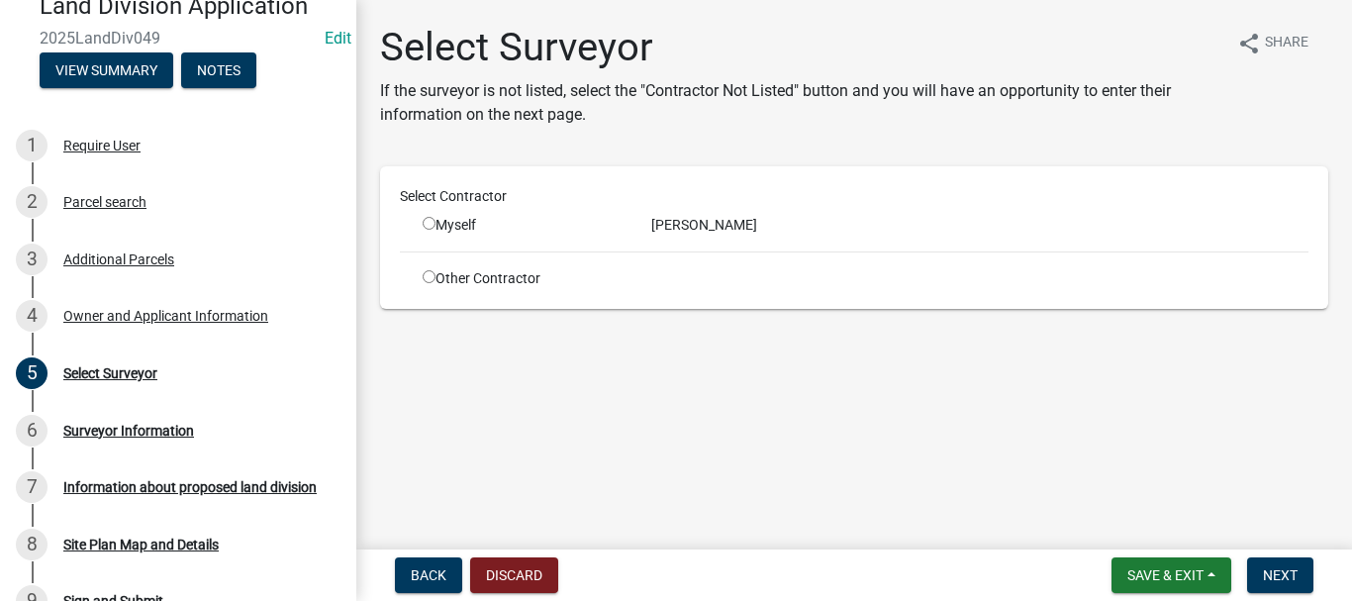
click at [698, 229] on div "[PERSON_NAME]" at bounding box center [979, 225] width 687 height 21
click at [429, 222] on input "radio" at bounding box center [429, 223] width 13 height 13
radio input "true"
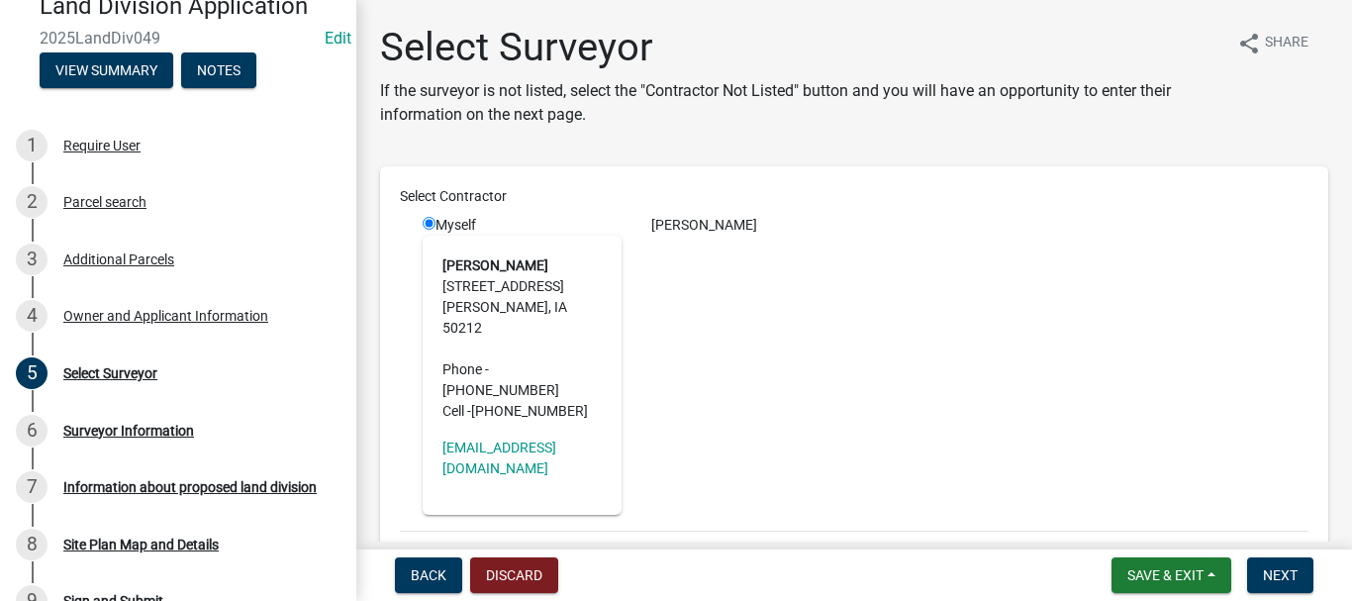
click at [519, 272] on strong "[PERSON_NAME]" at bounding box center [495, 265] width 106 height 16
drag, startPoint x: 502, startPoint y: 304, endPoint x: 652, endPoint y: 285, distance: 151.6
click at [506, 303] on address "[PERSON_NAME] [STREET_ADDRESS][PERSON_NAME] Phone - [PHONE_NUMBER] Cell - [PHON…" at bounding box center [521, 338] width 159 height 166
click at [1294, 567] on span "Next" at bounding box center [1280, 575] width 35 height 16
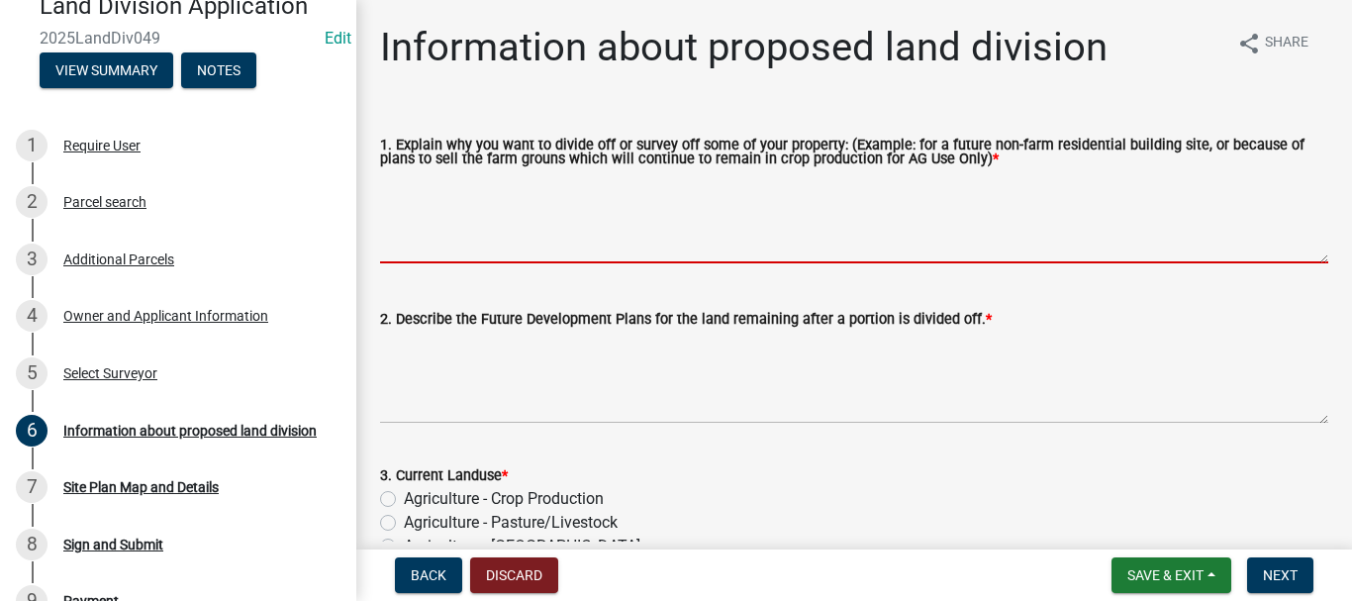
click at [669, 244] on textarea "1. Explain why you want to divide off or survey off some of your property: (Exa…" at bounding box center [854, 216] width 948 height 93
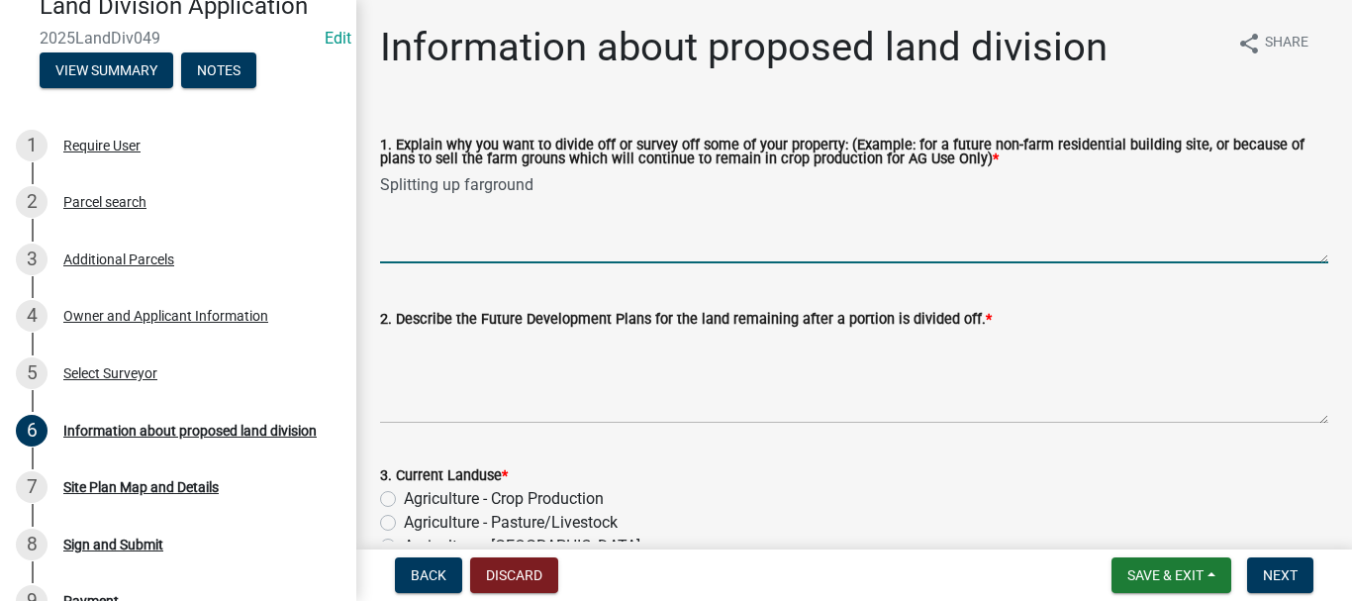
type textarea "Splitting up farground"
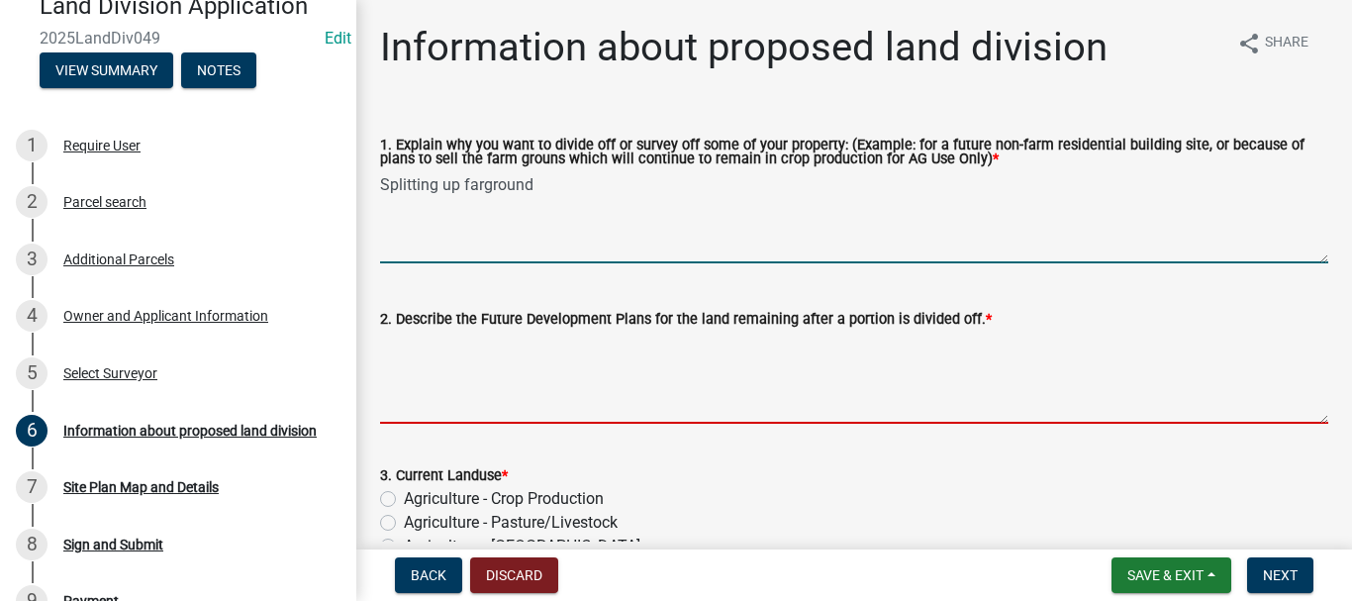
click at [590, 423] on textarea "2. Describe the Future Development Plans for the land remaining after a portion…" at bounding box center [854, 377] width 948 height 93
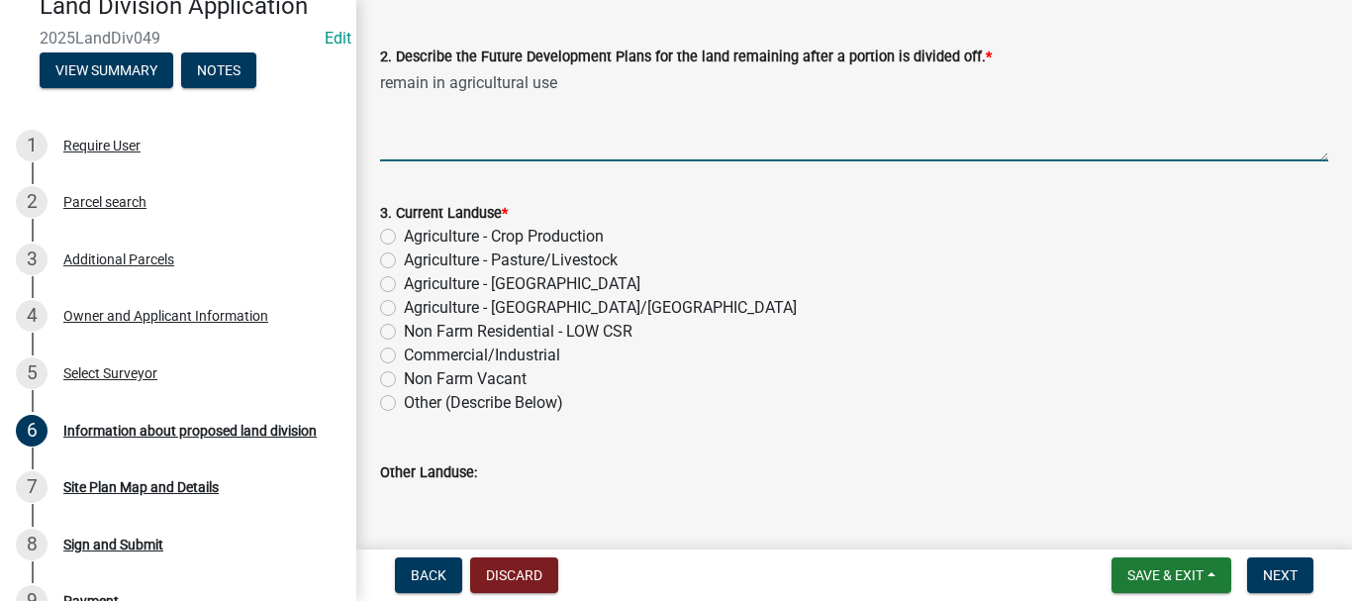
scroll to position [297, 0]
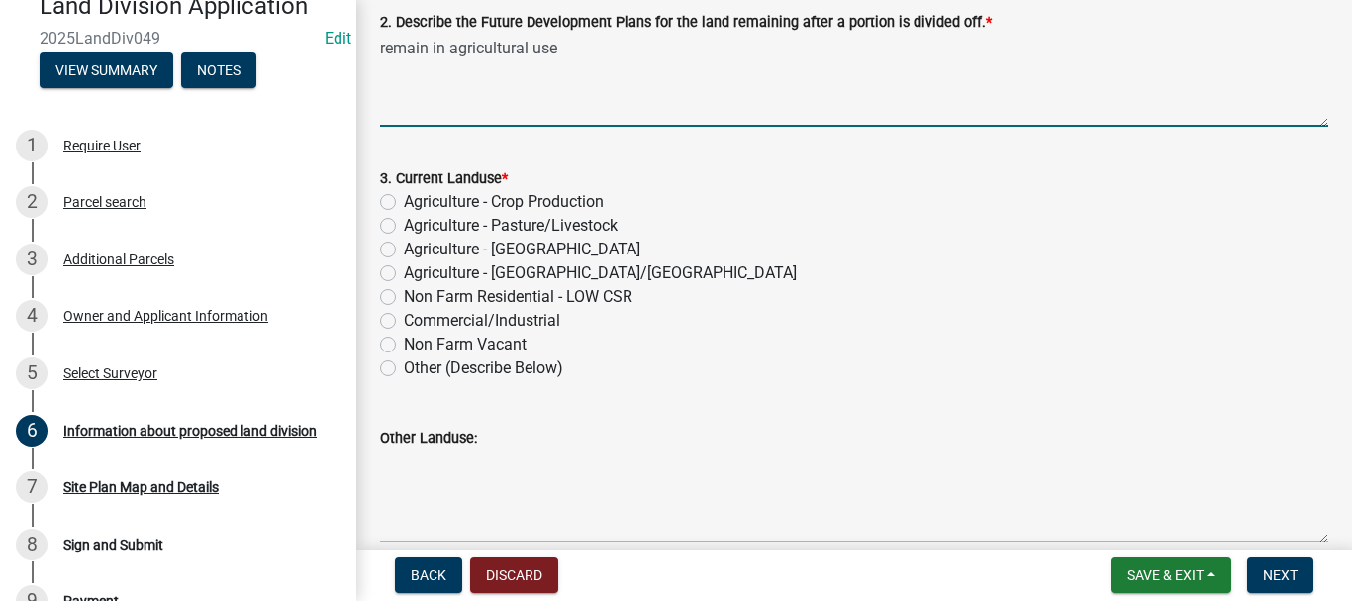
type textarea "remain in agricultural use"
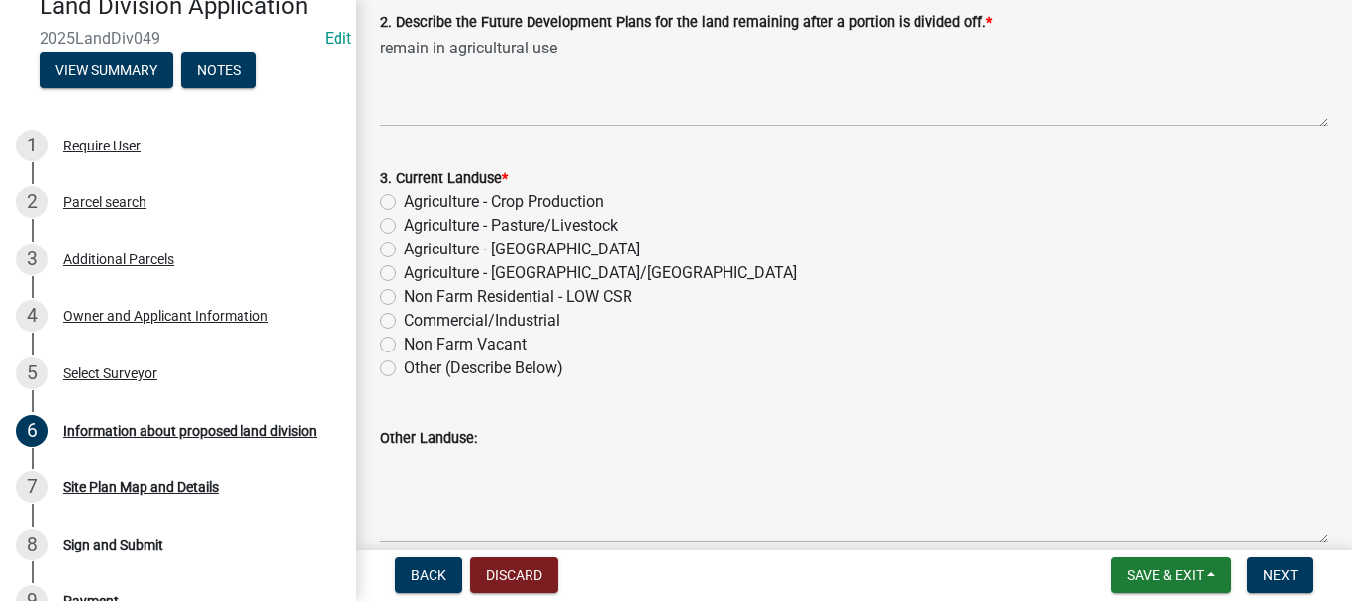
click at [404, 201] on label "Agriculture - Crop Production" at bounding box center [504, 202] width 200 height 24
click at [404, 201] on input "Agriculture - Crop Production" at bounding box center [410, 196] width 13 height 13
radio input "true"
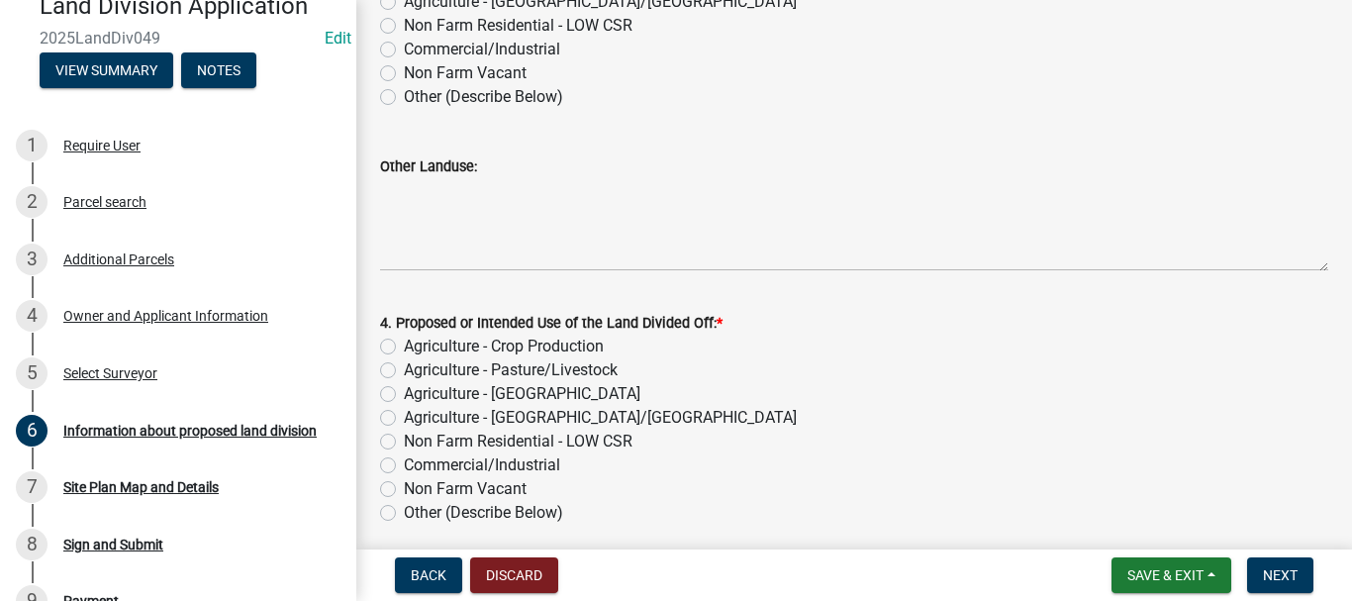
scroll to position [594, 0]
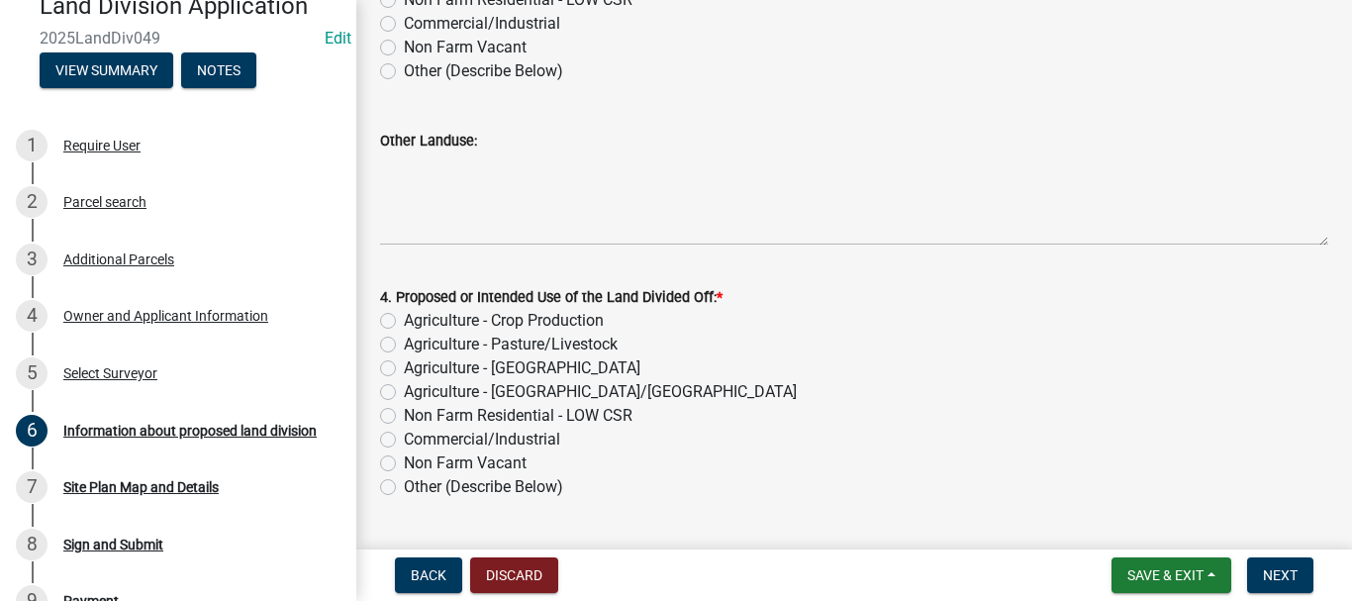
click at [404, 325] on label "Agriculture - Crop Production" at bounding box center [504, 321] width 200 height 24
click at [404, 322] on input "Agriculture - Crop Production" at bounding box center [410, 315] width 13 height 13
radio input "true"
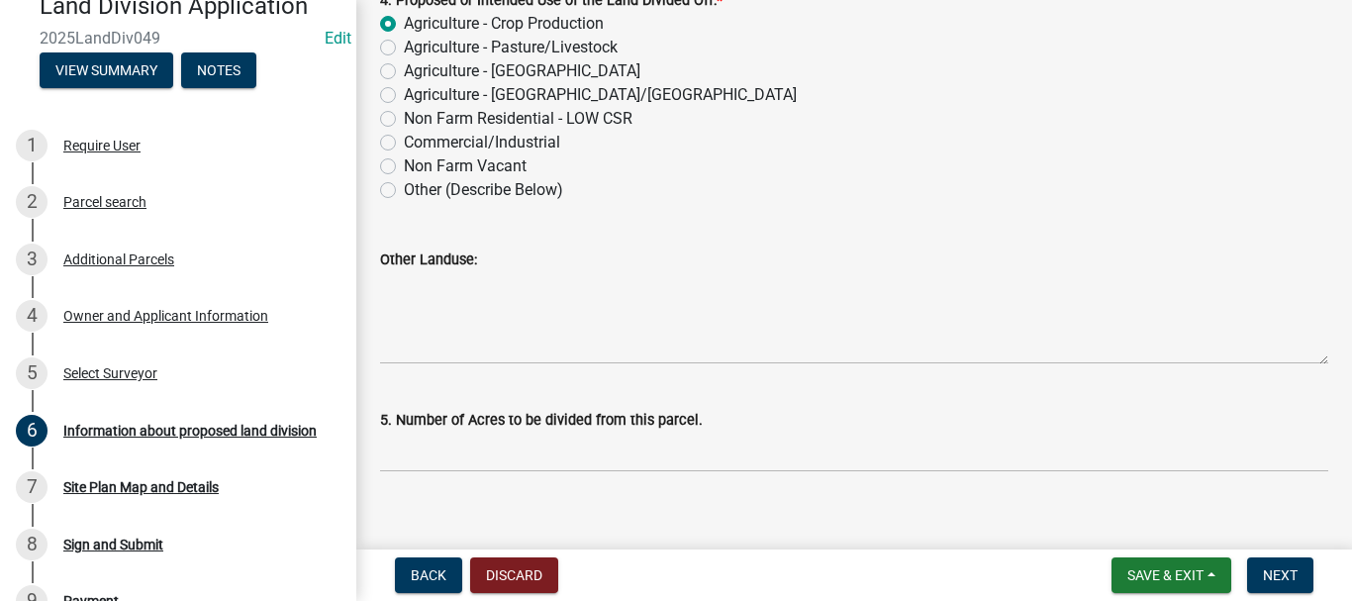
scroll to position [917, 0]
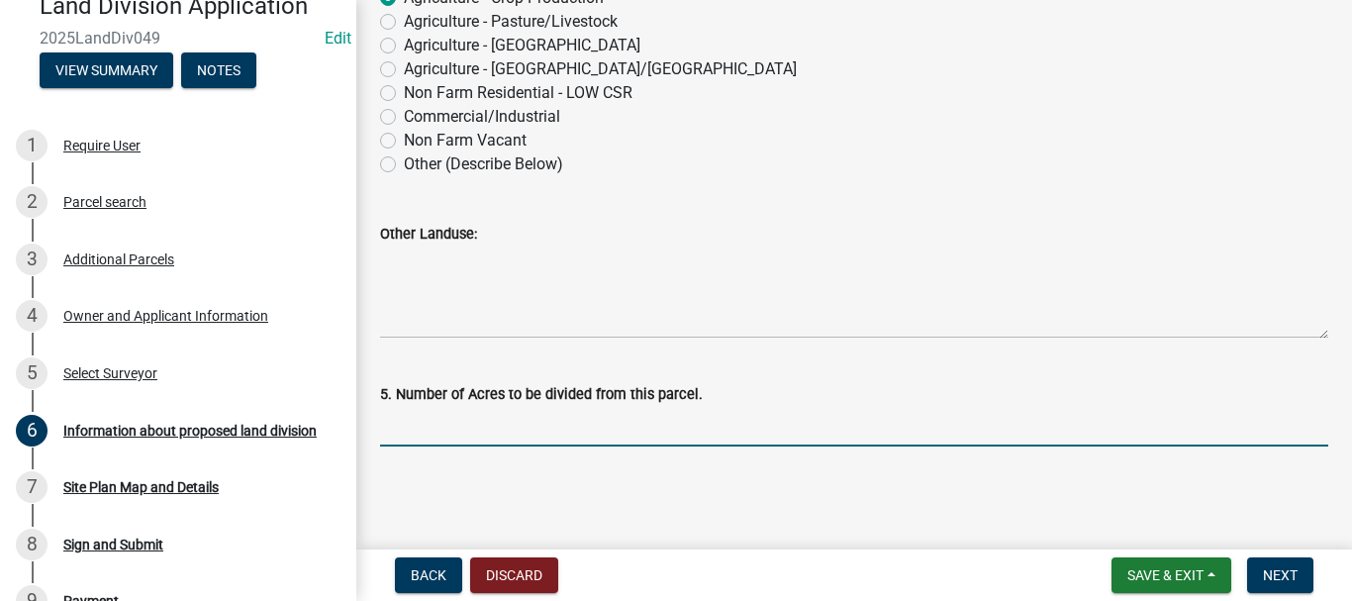
click at [663, 418] on input "text" at bounding box center [854, 426] width 948 height 41
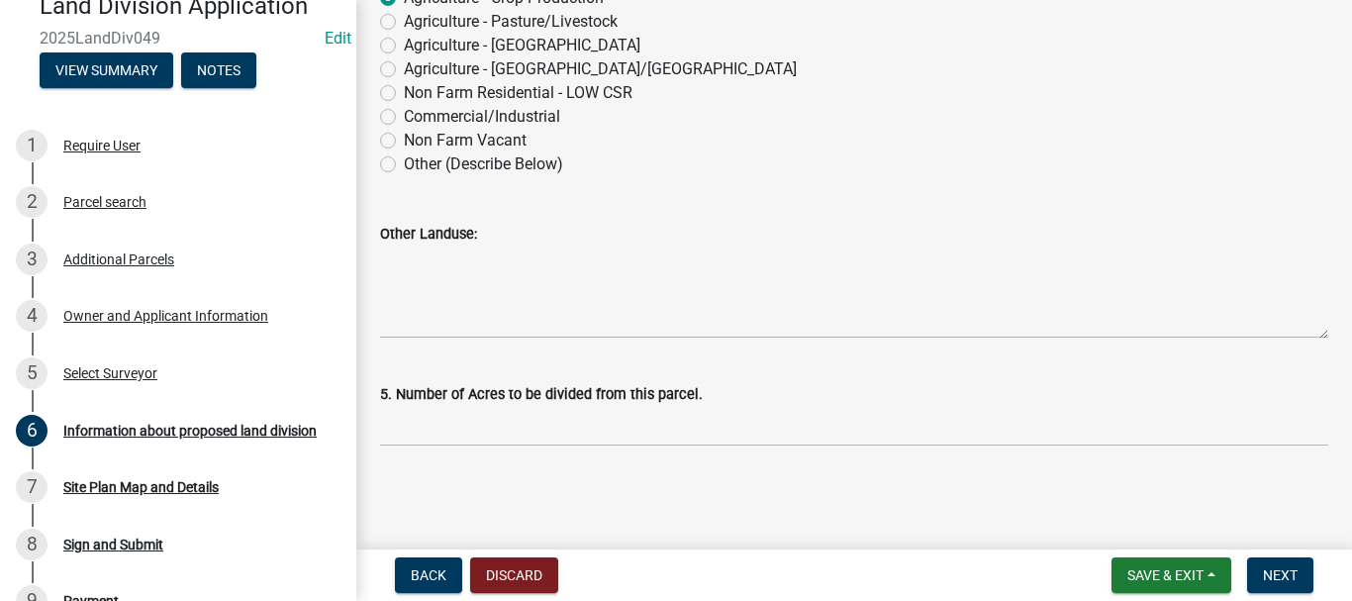
click at [708, 362] on div "5. Number of Acres to be divided from this parcel." at bounding box center [854, 400] width 948 height 92
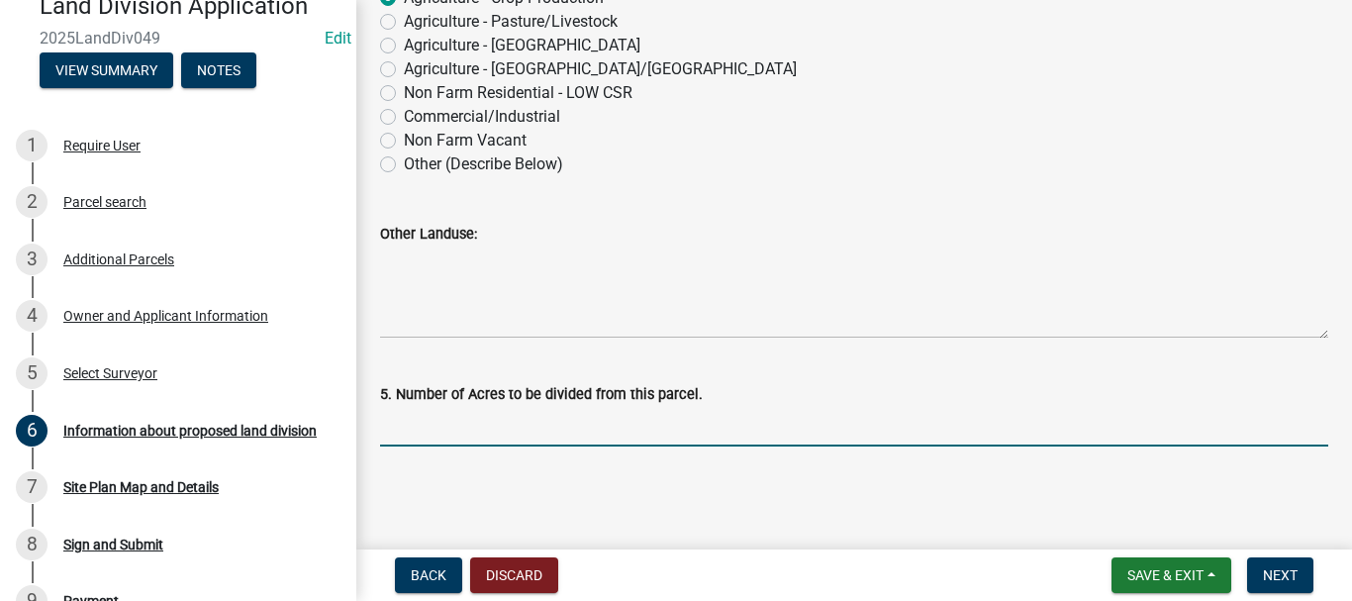
click at [546, 426] on input "text" at bounding box center [854, 426] width 948 height 41
type input "s"
type input "20"
click at [1275, 565] on button "Next" at bounding box center [1280, 575] width 66 height 36
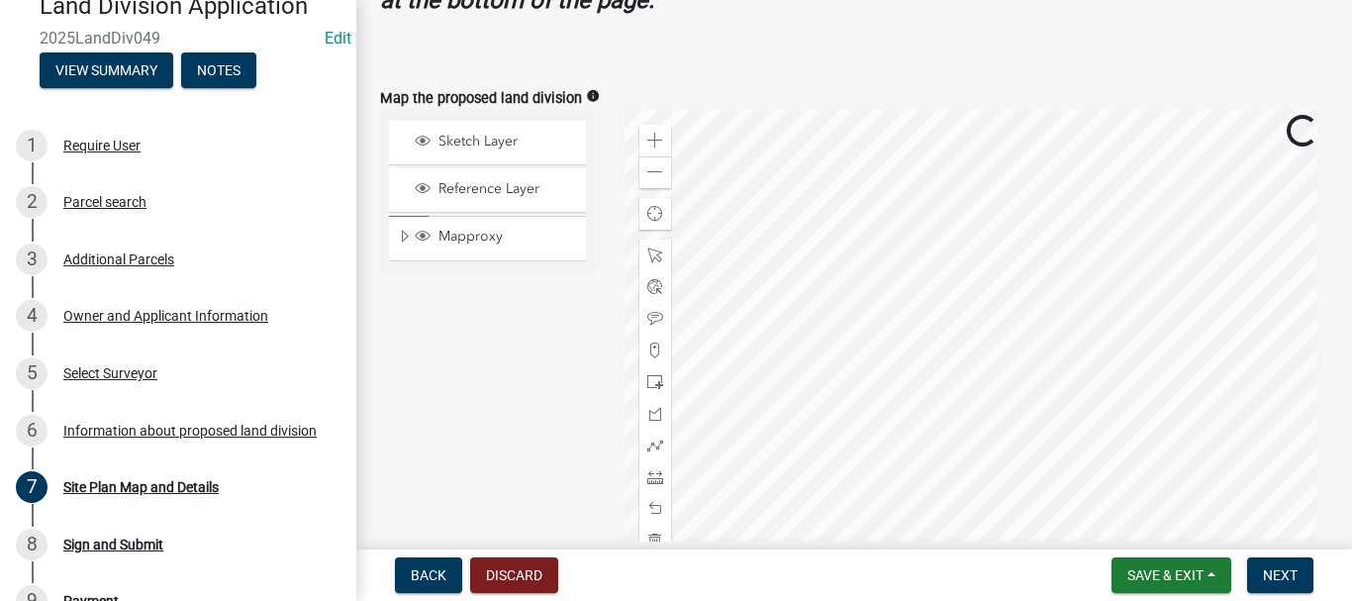
scroll to position [891, 0]
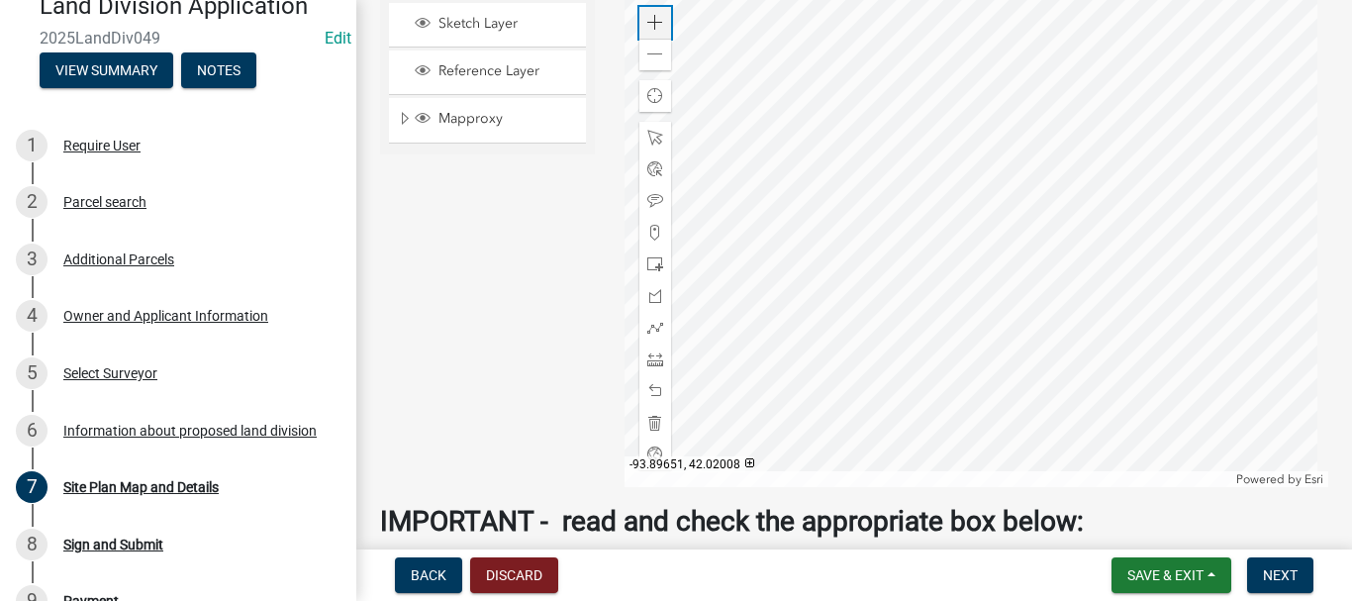
click at [646, 10] on div "Zoom in" at bounding box center [655, 23] width 32 height 32
click at [650, 64] on div "Zoom out" at bounding box center [655, 55] width 32 height 32
click at [647, 329] on span at bounding box center [655, 328] width 16 height 16
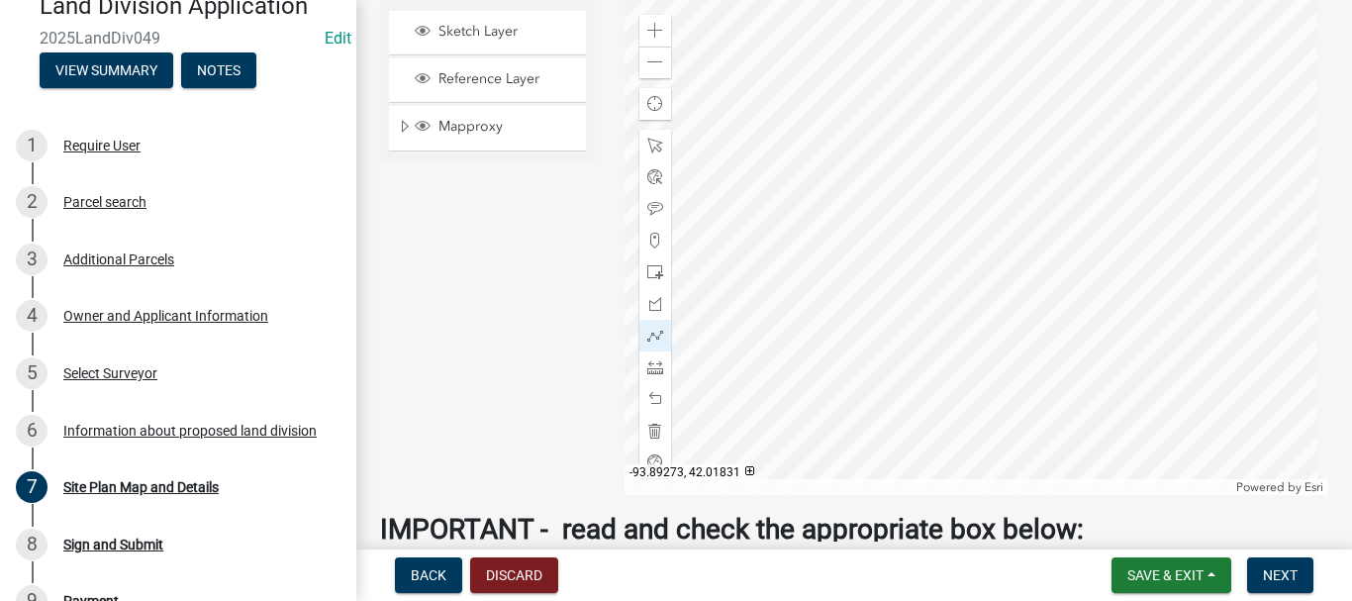
click at [854, 173] on div at bounding box center [976, 247] width 704 height 495
click at [1093, 170] on div at bounding box center [976, 247] width 704 height 495
click at [1097, 177] on div at bounding box center [976, 247] width 704 height 495
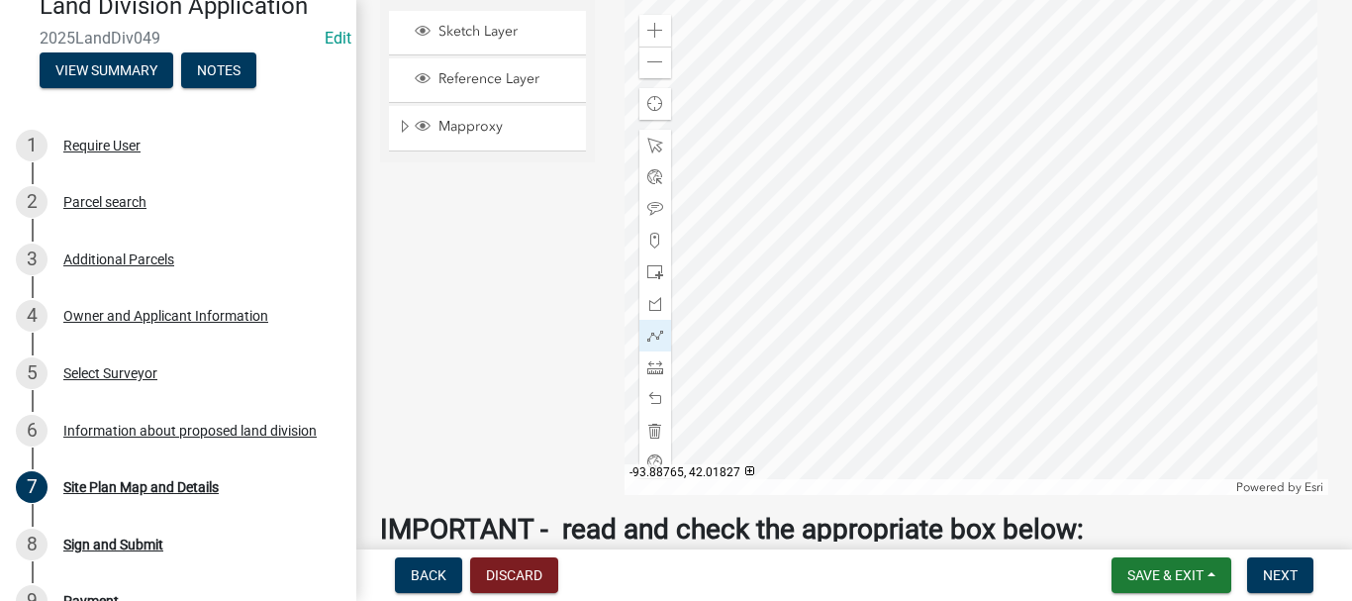
click at [1097, 176] on div at bounding box center [976, 247] width 704 height 495
click at [1098, 176] on div at bounding box center [976, 247] width 704 height 495
click at [660, 395] on div at bounding box center [655, 399] width 32 height 32
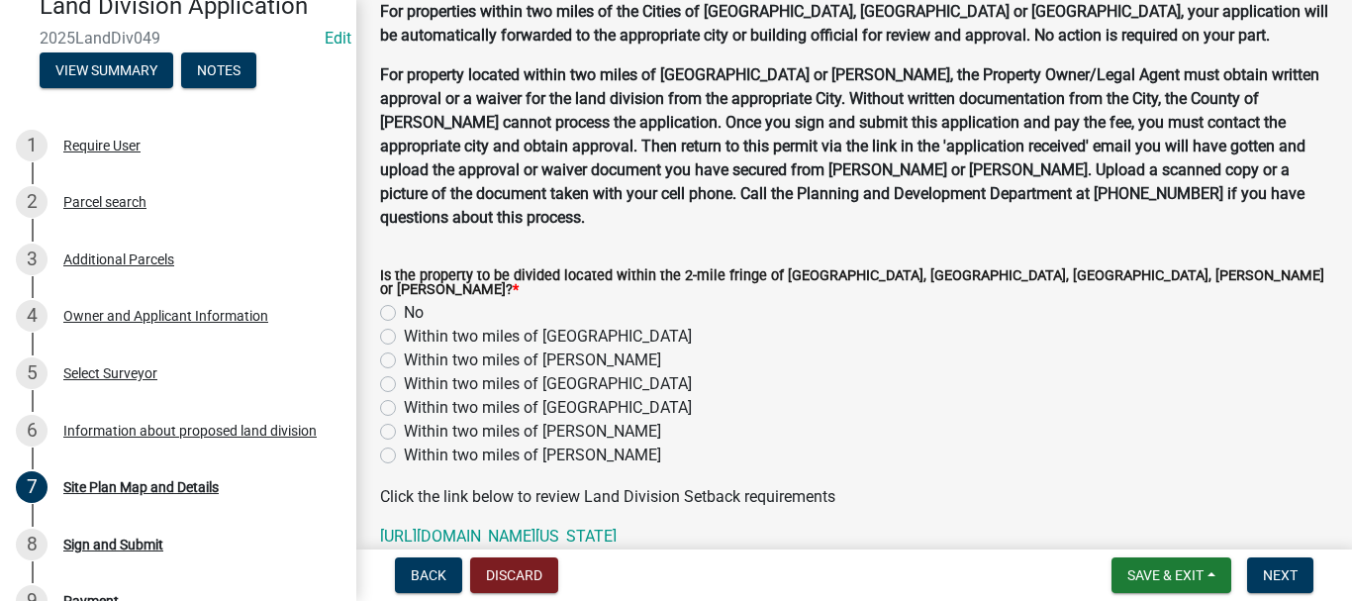
scroll to position [1575, 0]
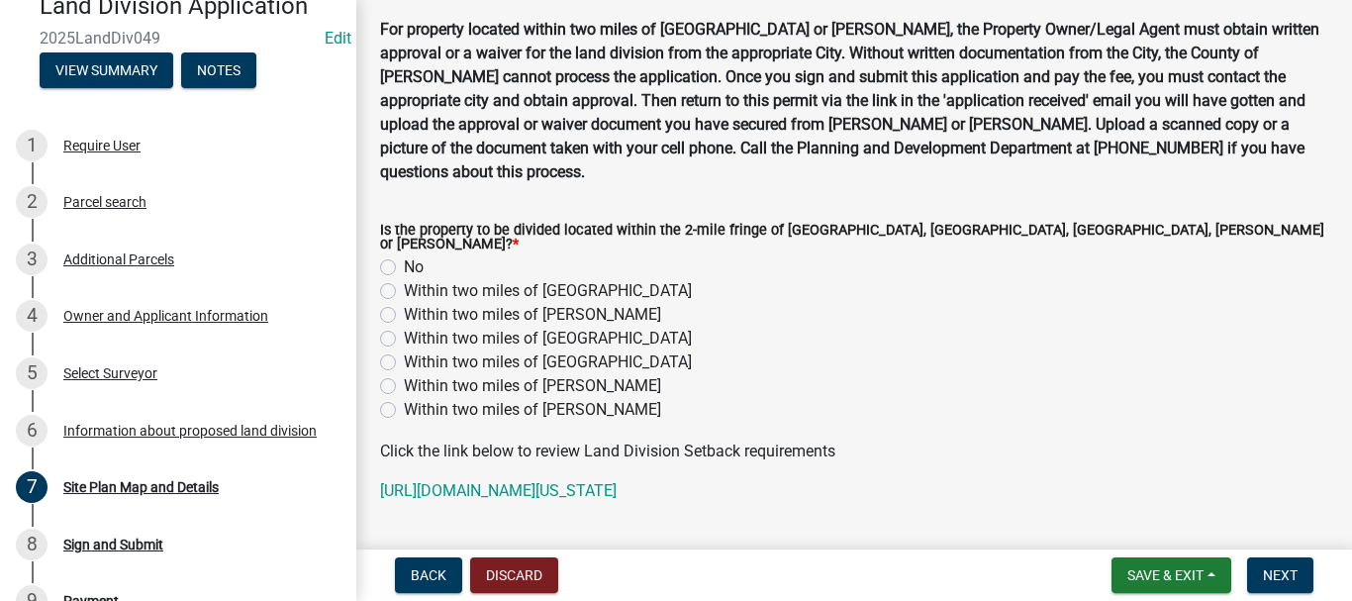
drag, startPoint x: 390, startPoint y: 280, endPoint x: 407, endPoint y: 283, distance: 17.1
click at [404, 303] on label "Within two miles of [PERSON_NAME]" at bounding box center [532, 315] width 257 height 24
click at [404, 303] on input "Within two miles of [PERSON_NAME]" at bounding box center [410, 309] width 13 height 13
radio input "true"
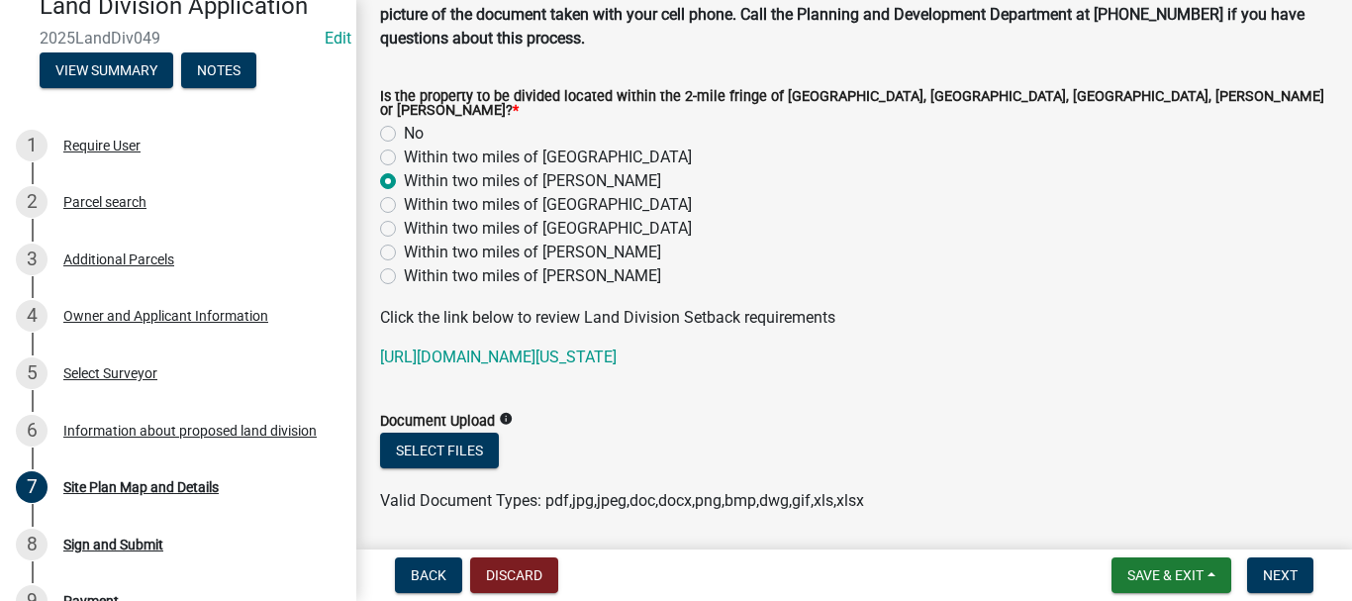
scroll to position [1744, 0]
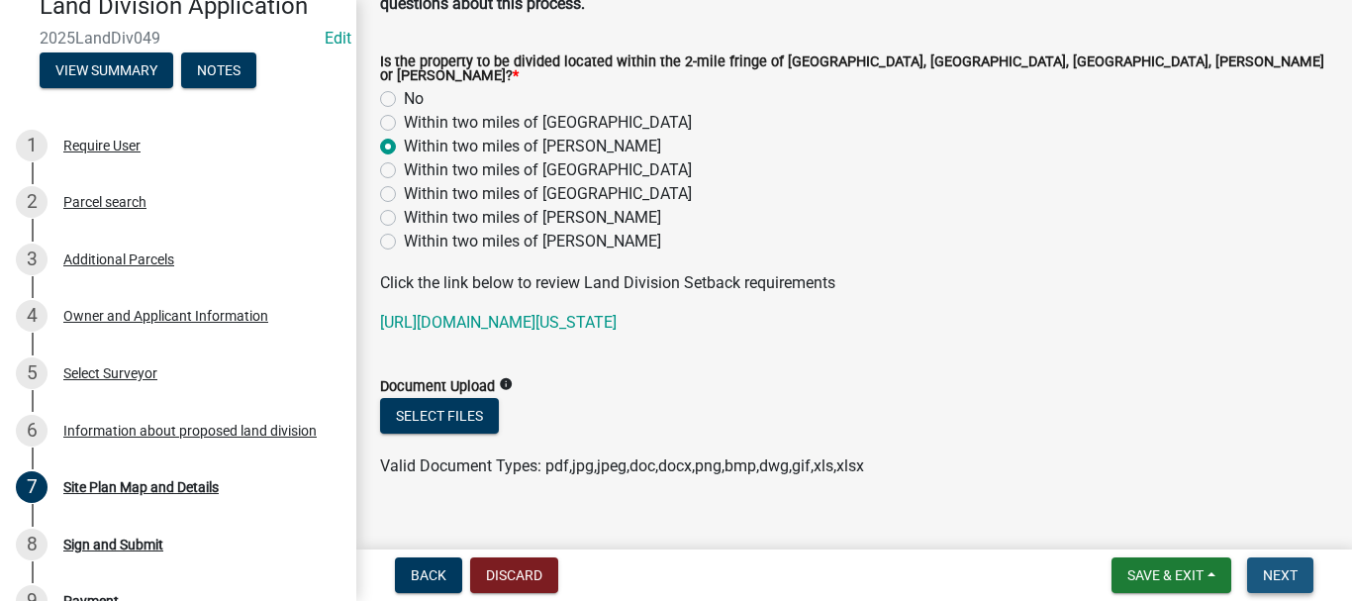
click at [1287, 579] on span "Next" at bounding box center [1280, 575] width 35 height 16
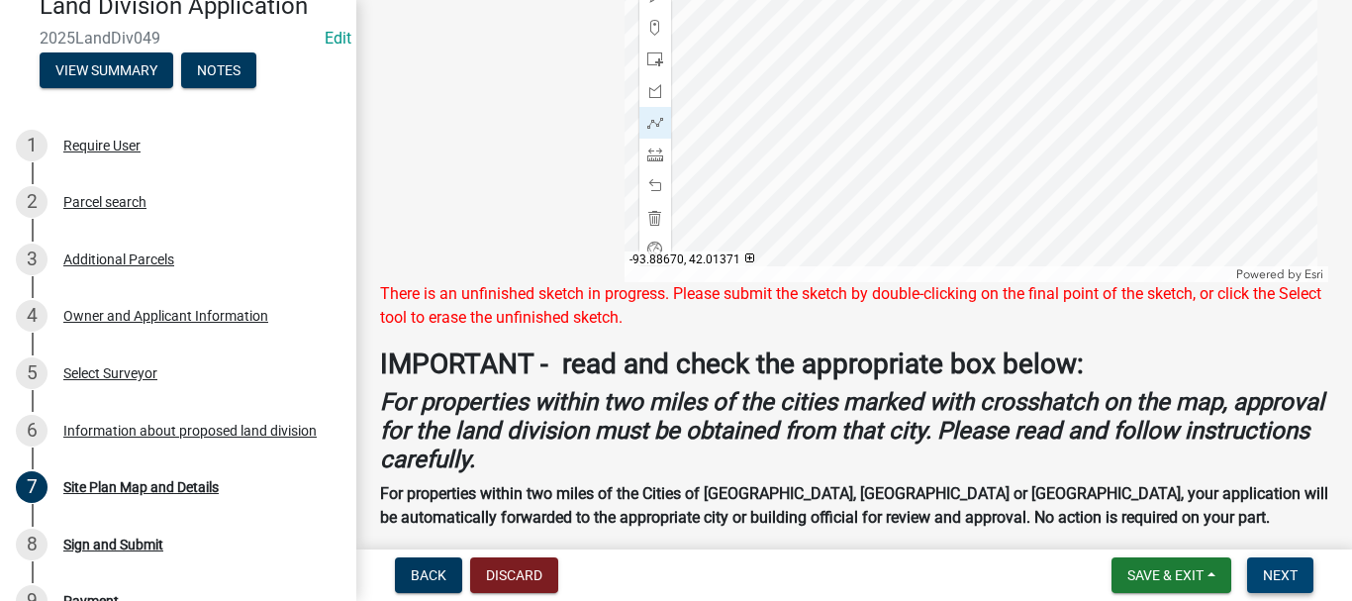
scroll to position [999, 0]
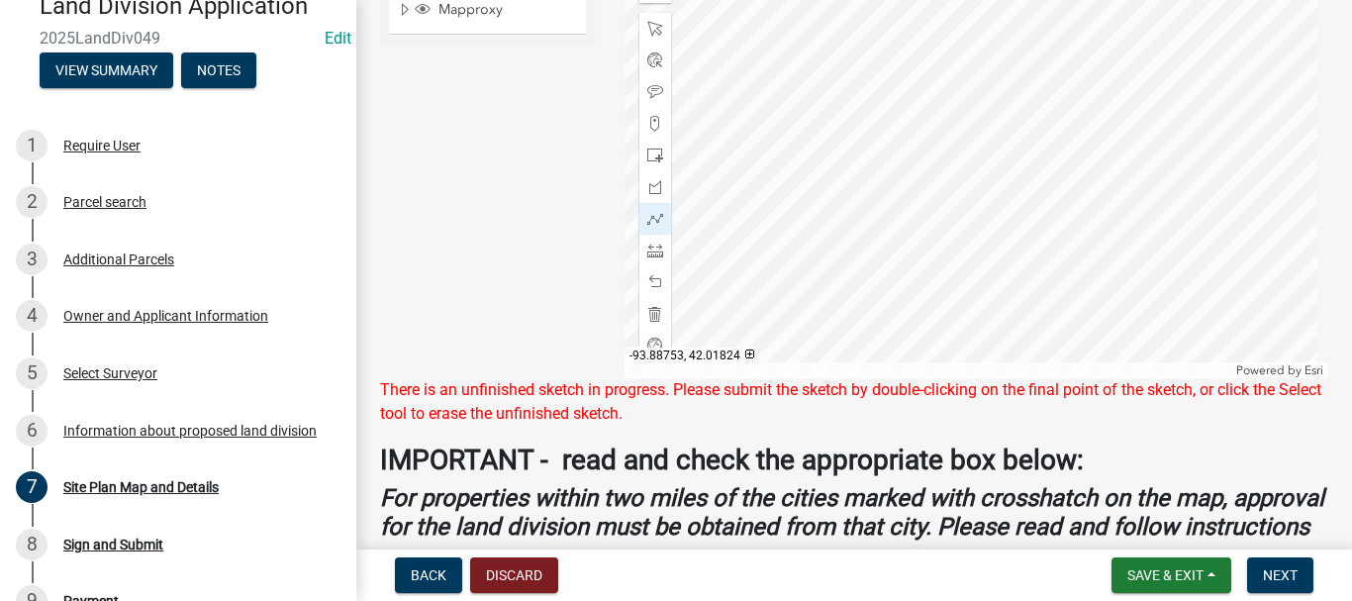
click at [1103, 62] on div at bounding box center [976, 130] width 704 height 495
click at [1101, 56] on div at bounding box center [976, 130] width 704 height 495
click at [1103, 56] on div at bounding box center [976, 130] width 704 height 495
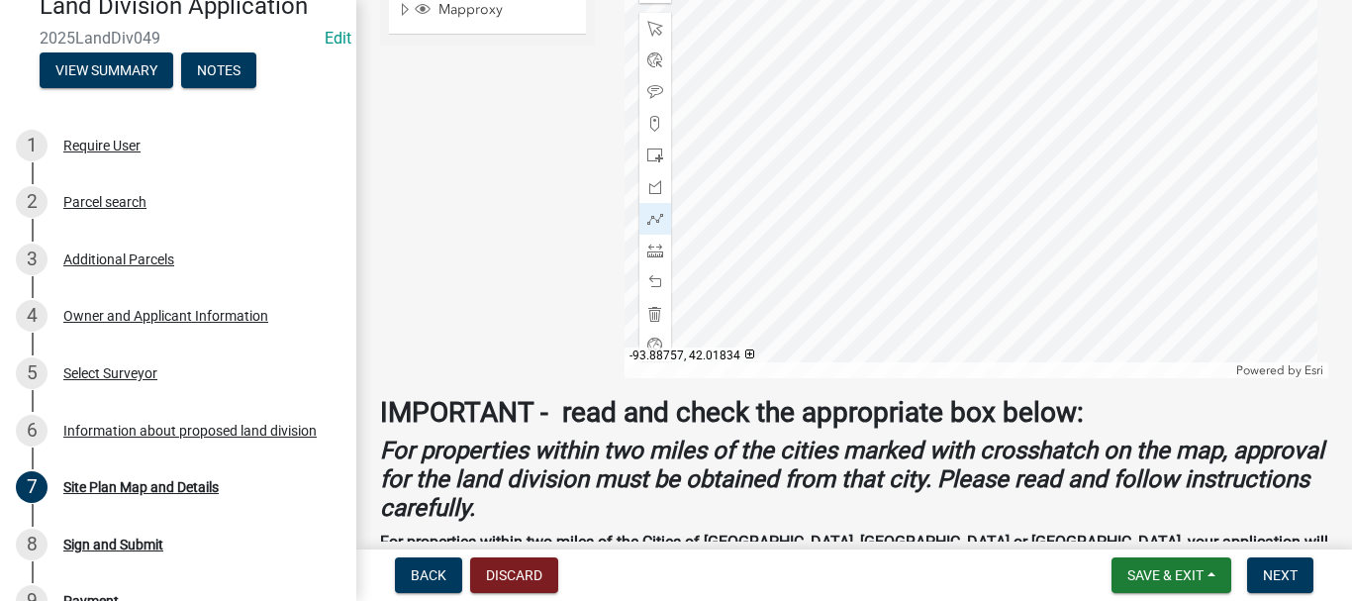
click at [1101, 55] on div at bounding box center [976, 130] width 704 height 495
click at [1102, 55] on div at bounding box center [976, 130] width 704 height 495
click at [1287, 571] on span "Next" at bounding box center [1280, 575] width 35 height 16
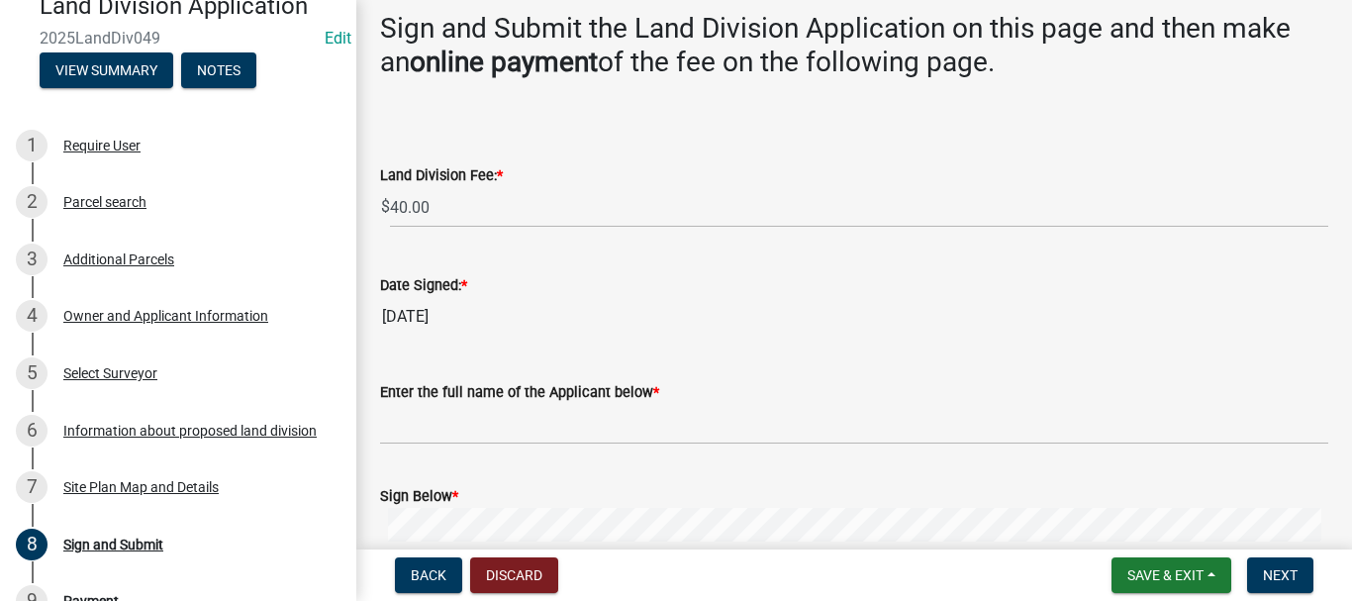
scroll to position [198, 0]
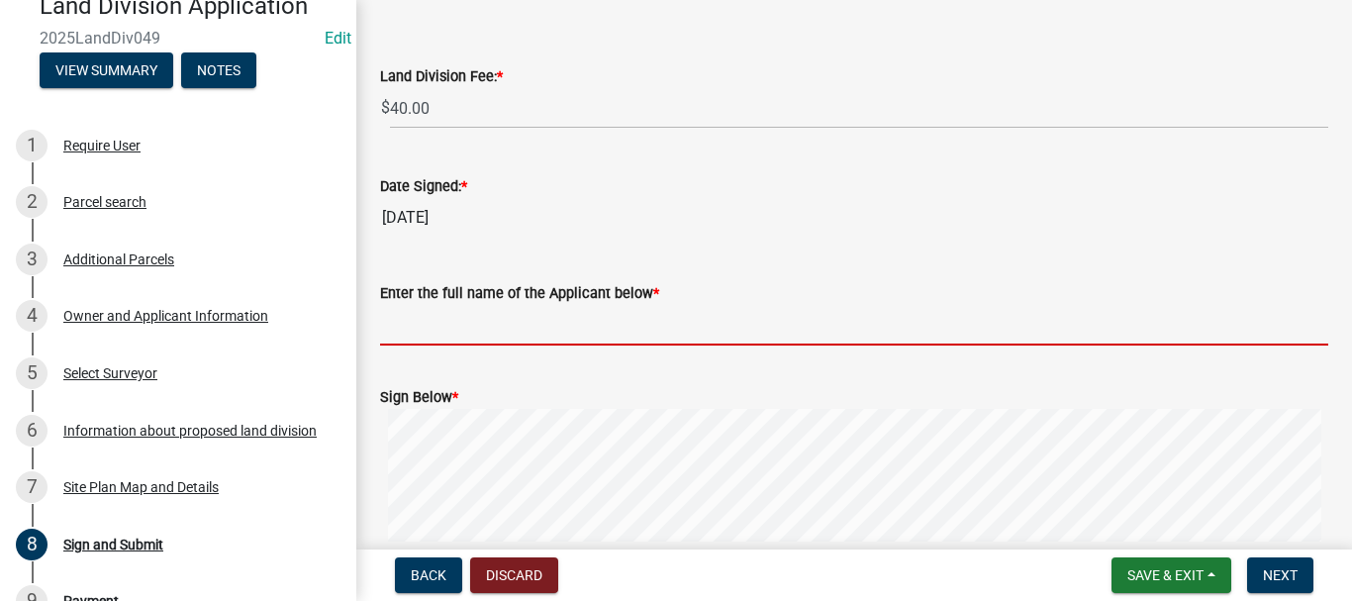
click at [578, 323] on input "Enter the full name of the Applicant below *" at bounding box center [854, 325] width 948 height 41
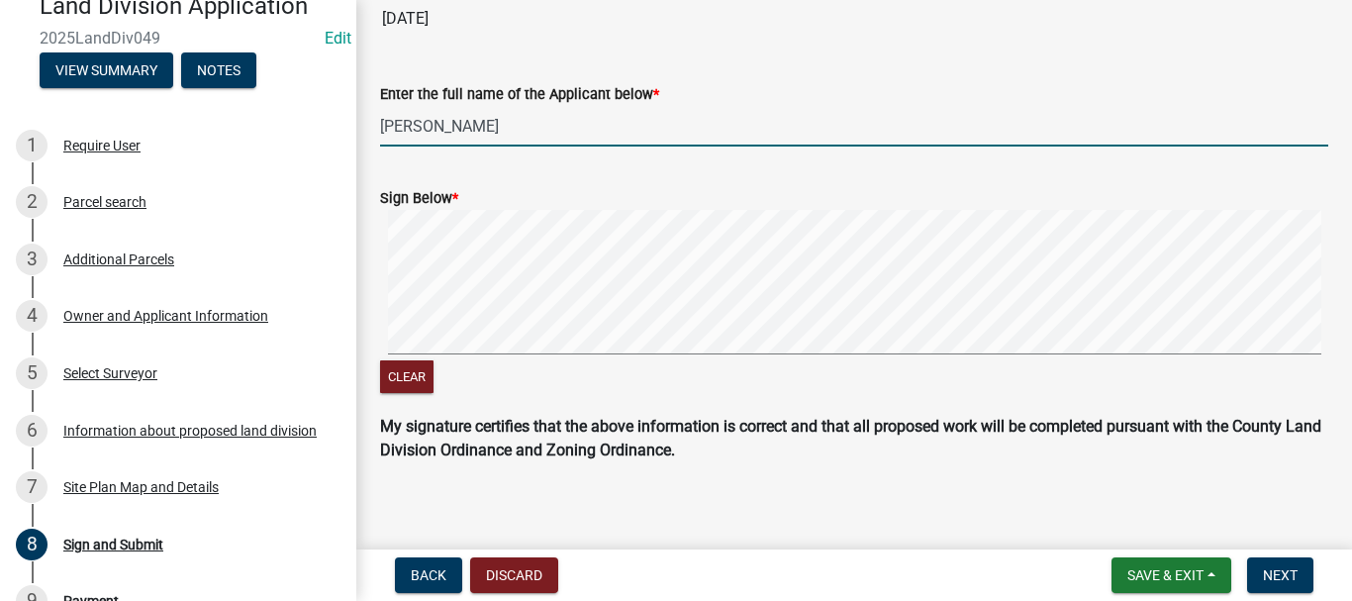
scroll to position [411, 0]
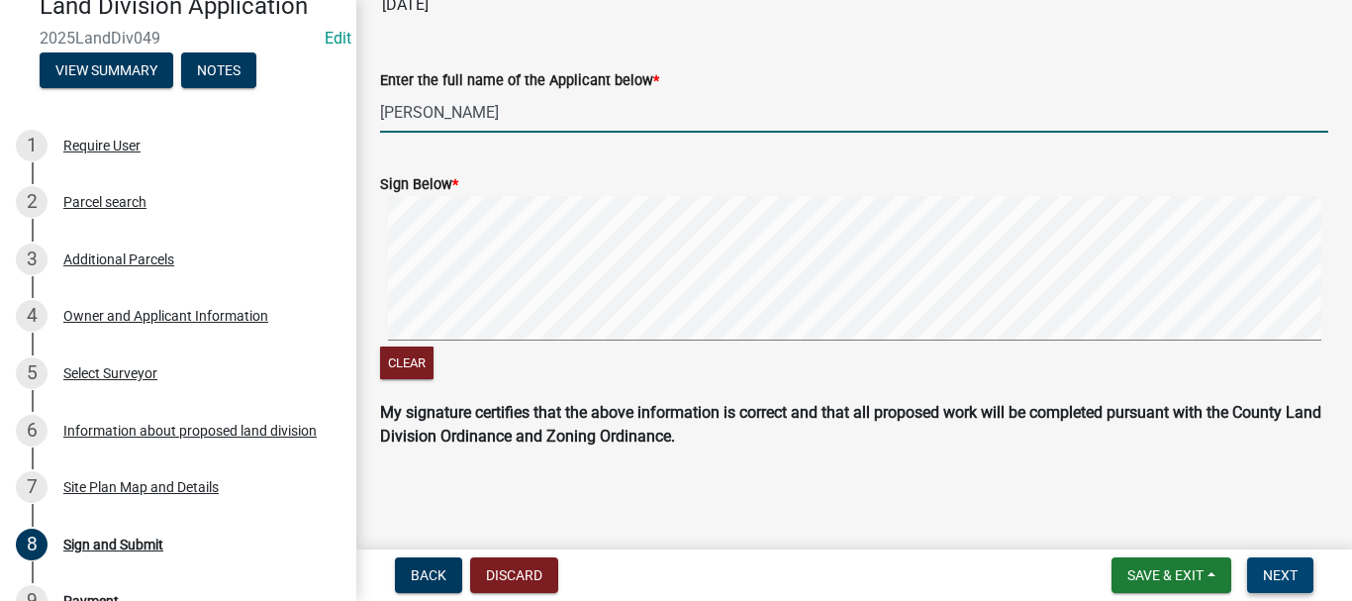
type input "[PERSON_NAME]"
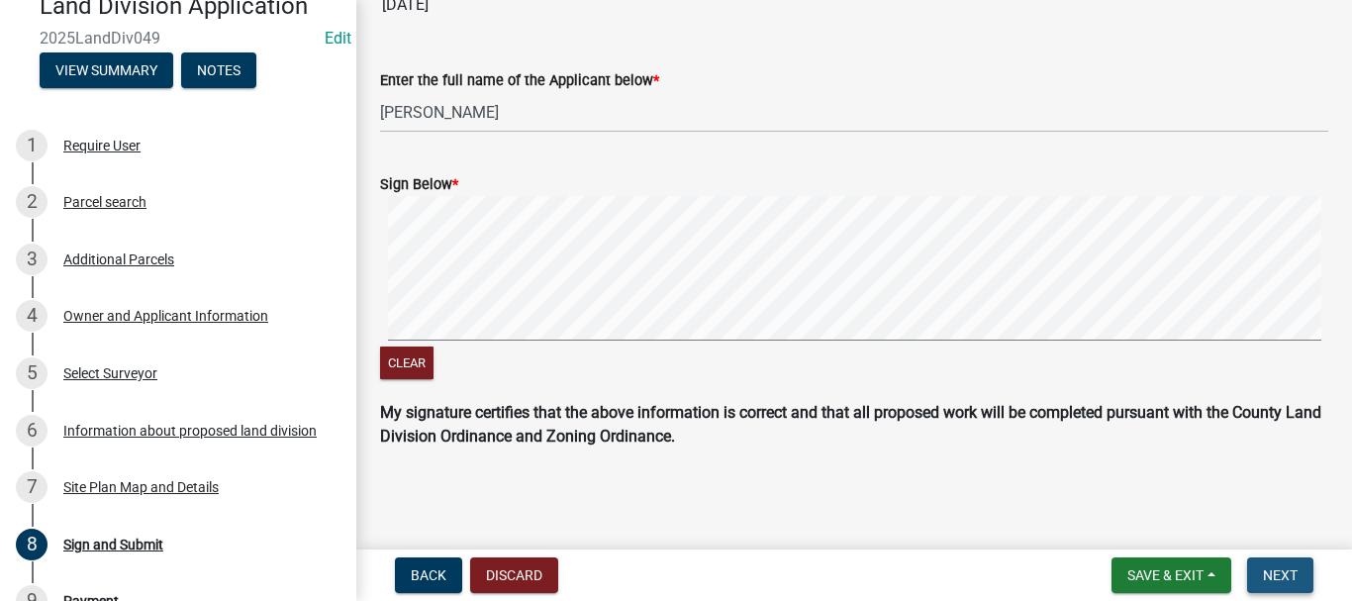
click at [1293, 571] on span "Next" at bounding box center [1280, 575] width 35 height 16
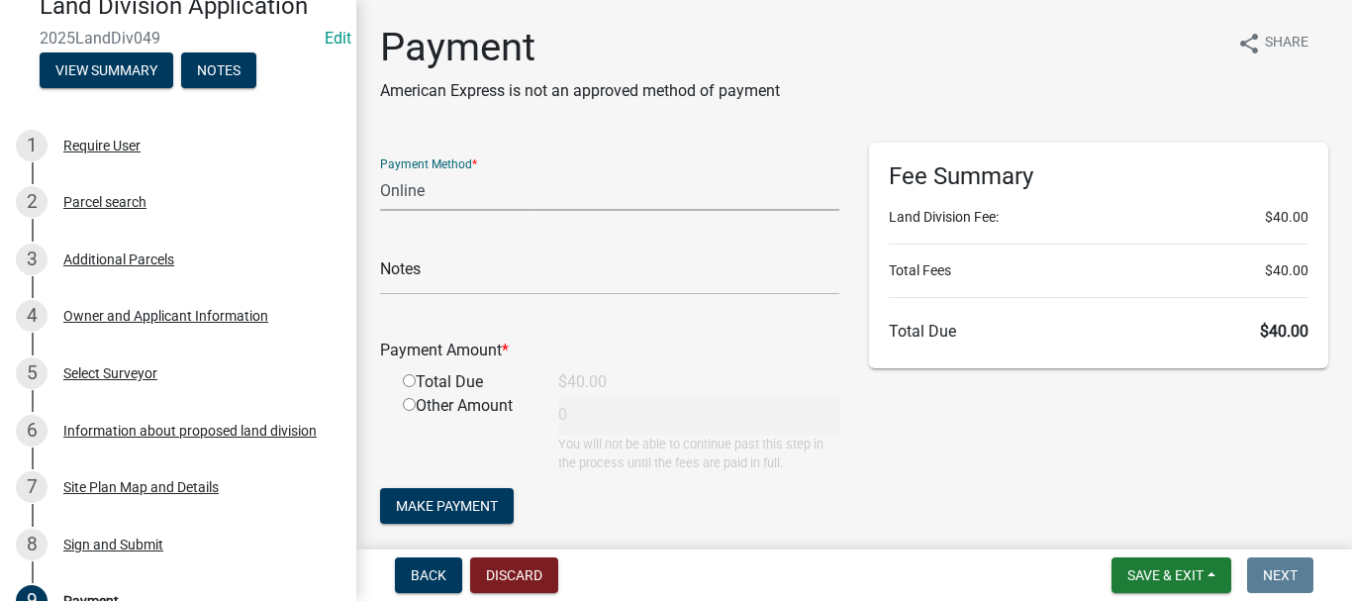
click at [458, 199] on select "Credit Card POS Check Cash Online" at bounding box center [609, 190] width 459 height 41
select select "1: 0"
click at [380, 170] on select "Credit Card POS Check Cash Online" at bounding box center [609, 190] width 459 height 41
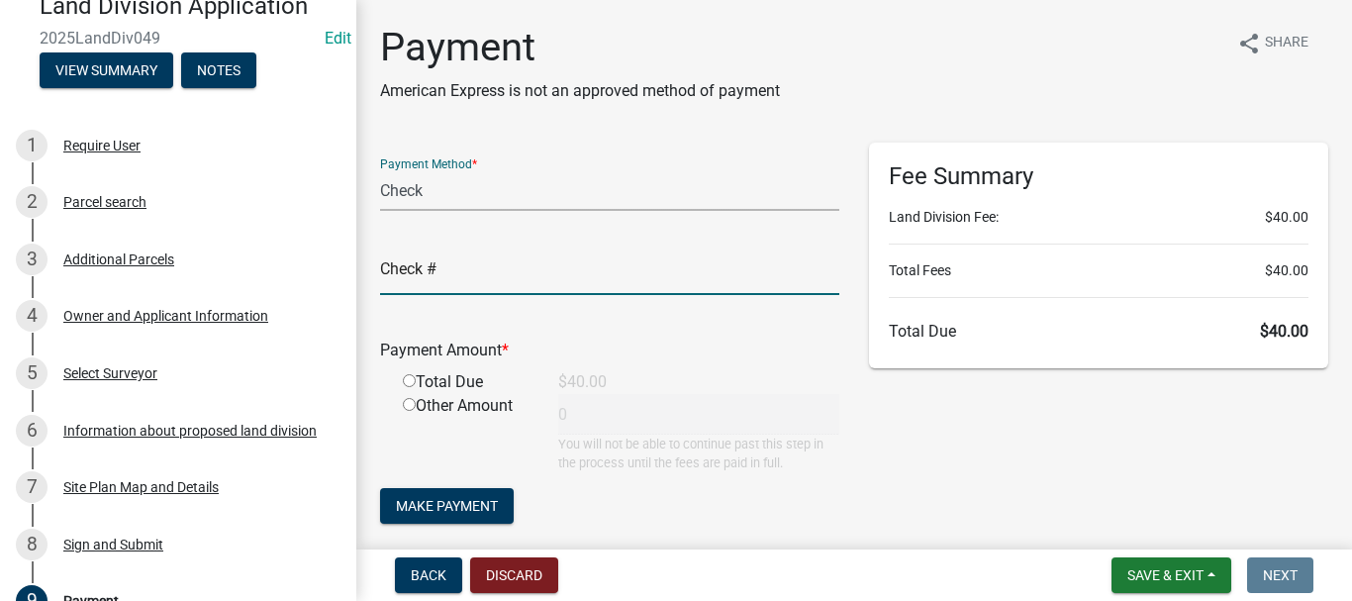
click at [444, 278] on input "text" at bounding box center [609, 274] width 459 height 41
type input "5019"
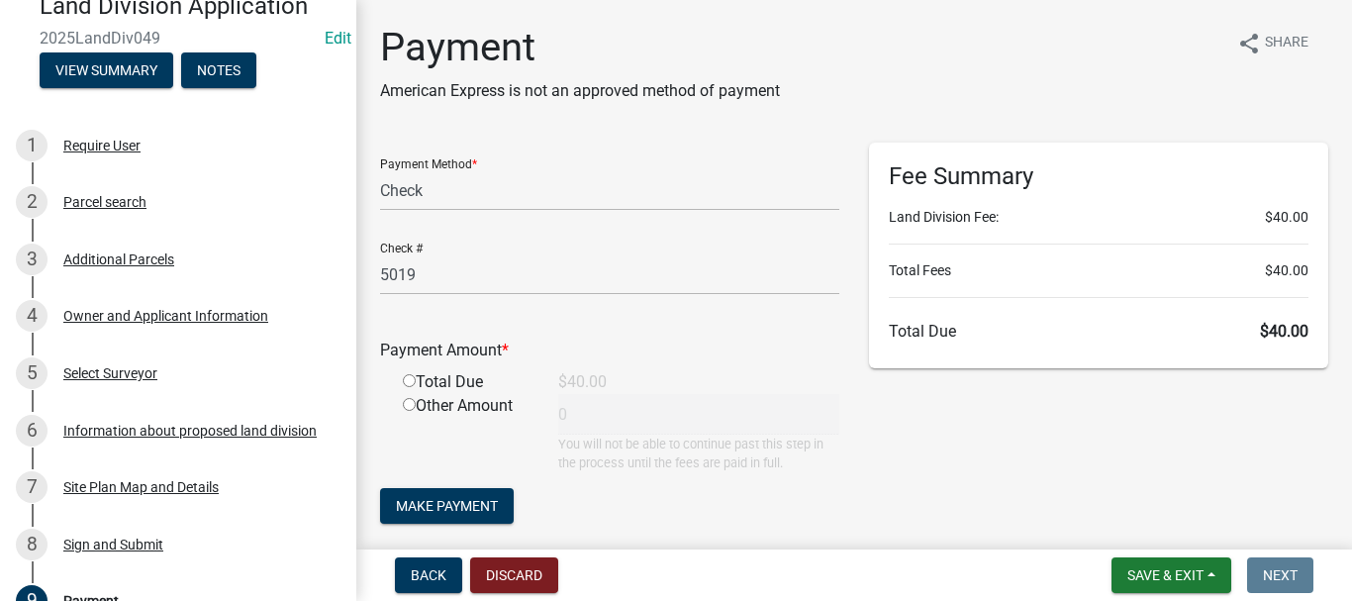
click at [411, 378] on input "radio" at bounding box center [409, 380] width 13 height 13
radio input "true"
type input "40"
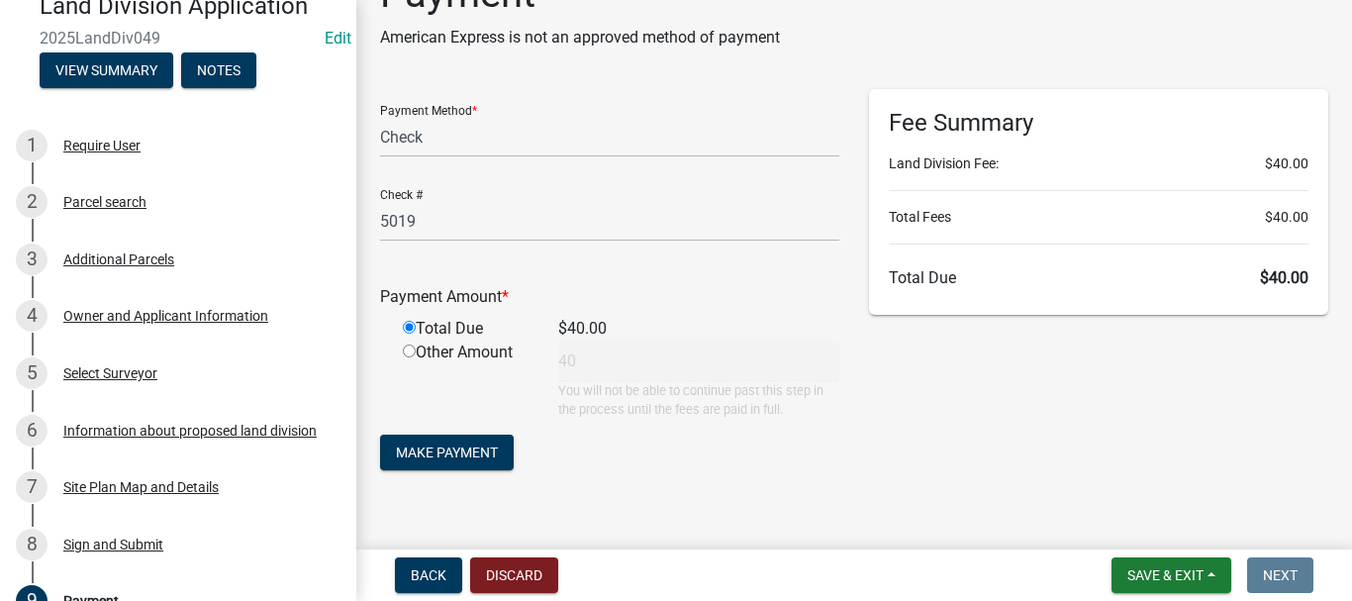
scroll to position [82, 0]
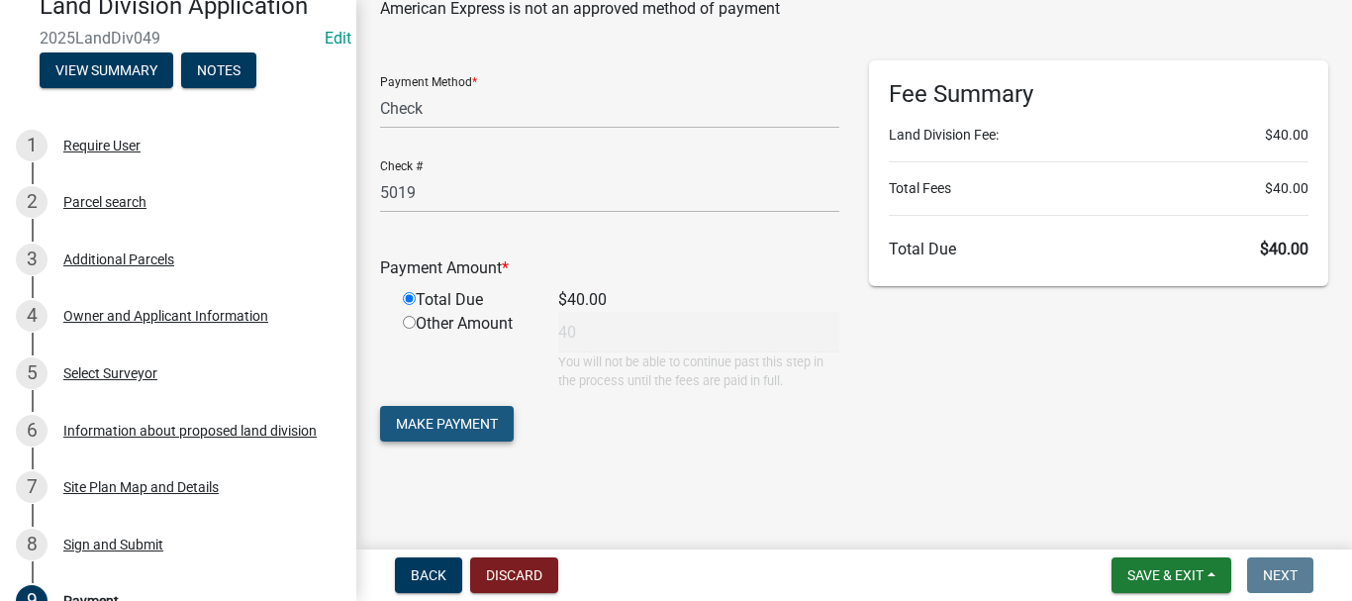
click at [471, 426] on span "Make Payment" at bounding box center [447, 424] width 102 height 16
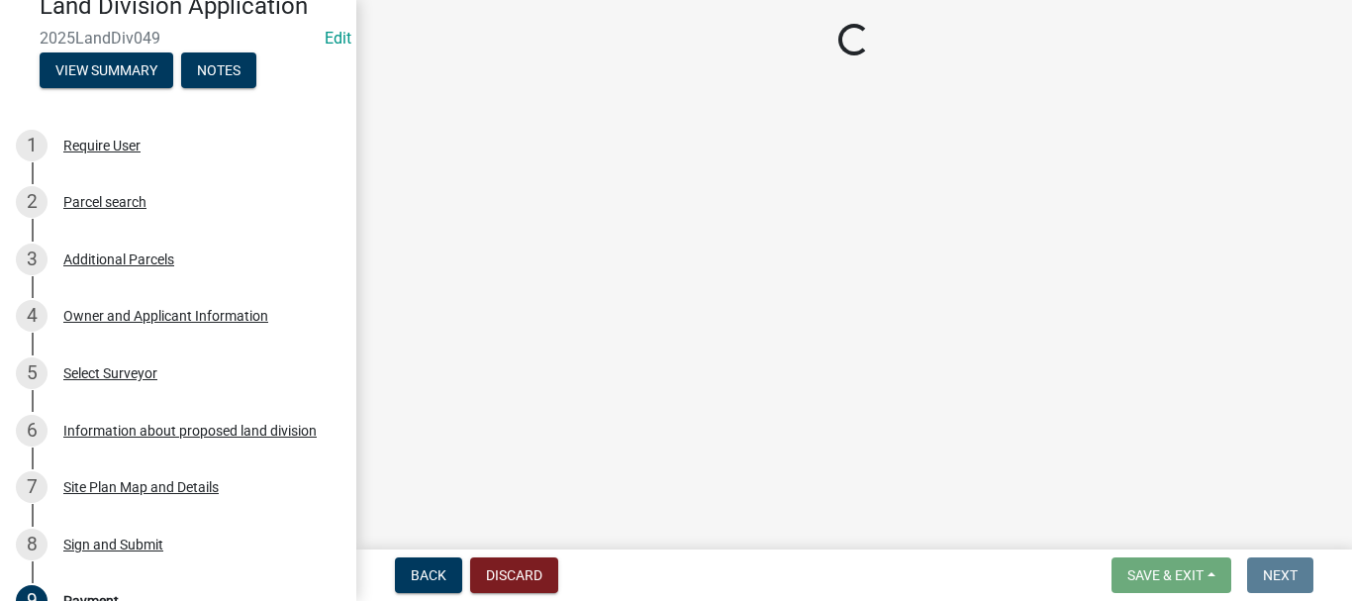
scroll to position [0, 0]
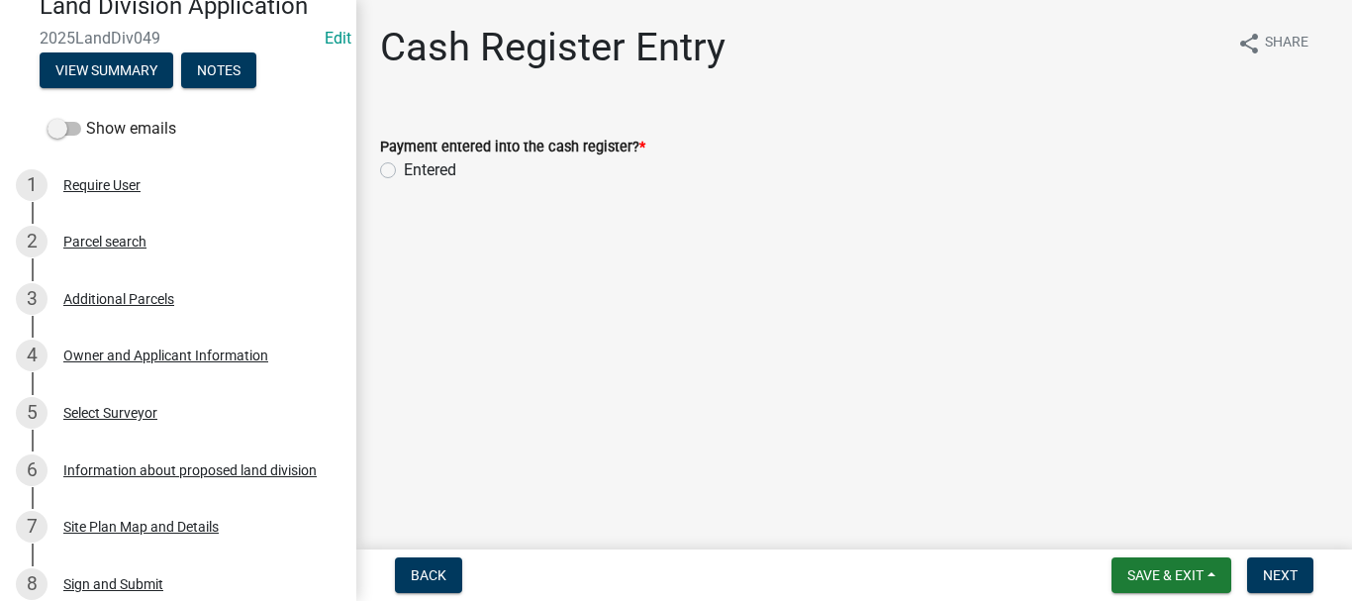
click at [404, 170] on label "Entered" at bounding box center [430, 170] width 52 height 24
click at [404, 170] on input "Entered" at bounding box center [410, 164] width 13 height 13
radio input "true"
click at [1290, 564] on button "Next" at bounding box center [1280, 575] width 66 height 36
